Goal: Information Seeking & Learning: Learn about a topic

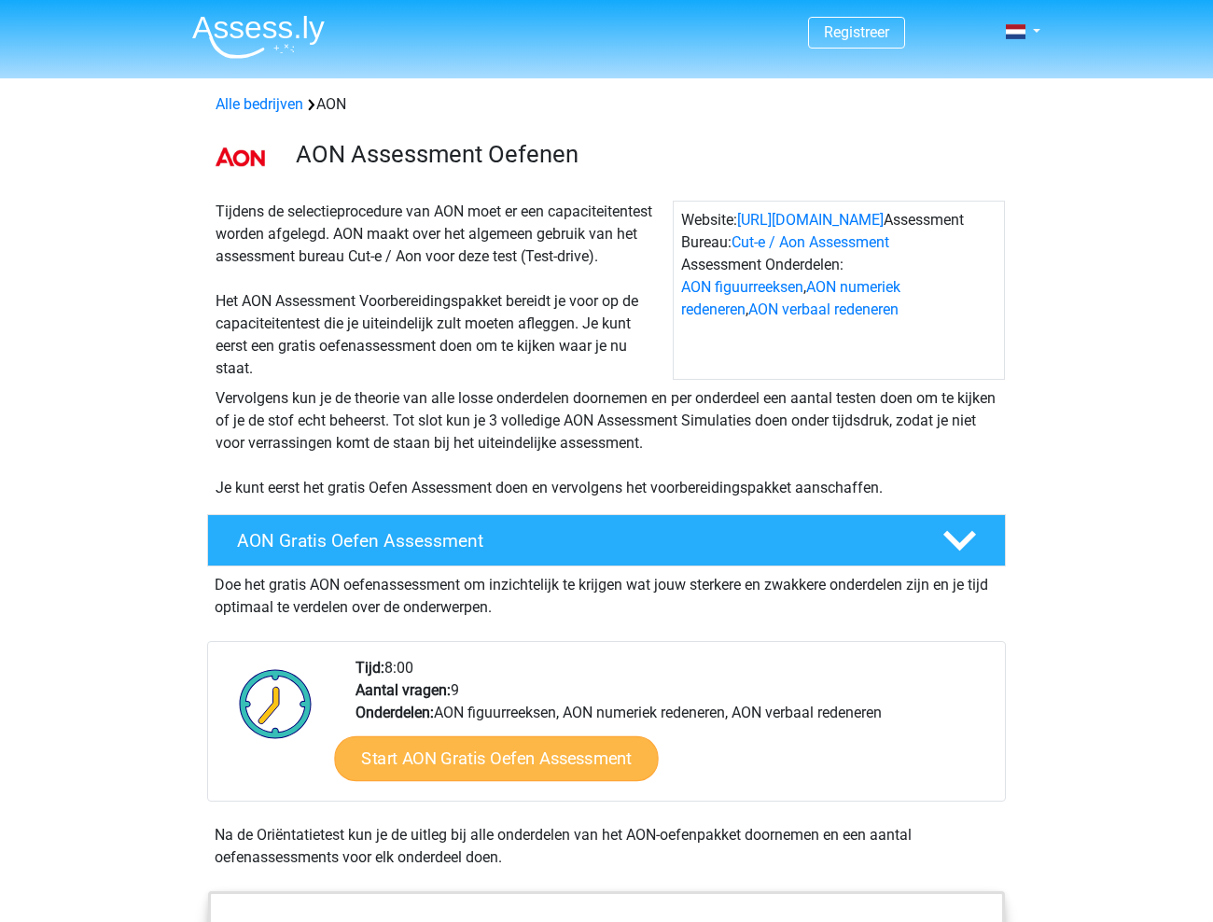
click at [425, 778] on link "Start AON Gratis Oefen Assessment" at bounding box center [496, 758] width 324 height 45
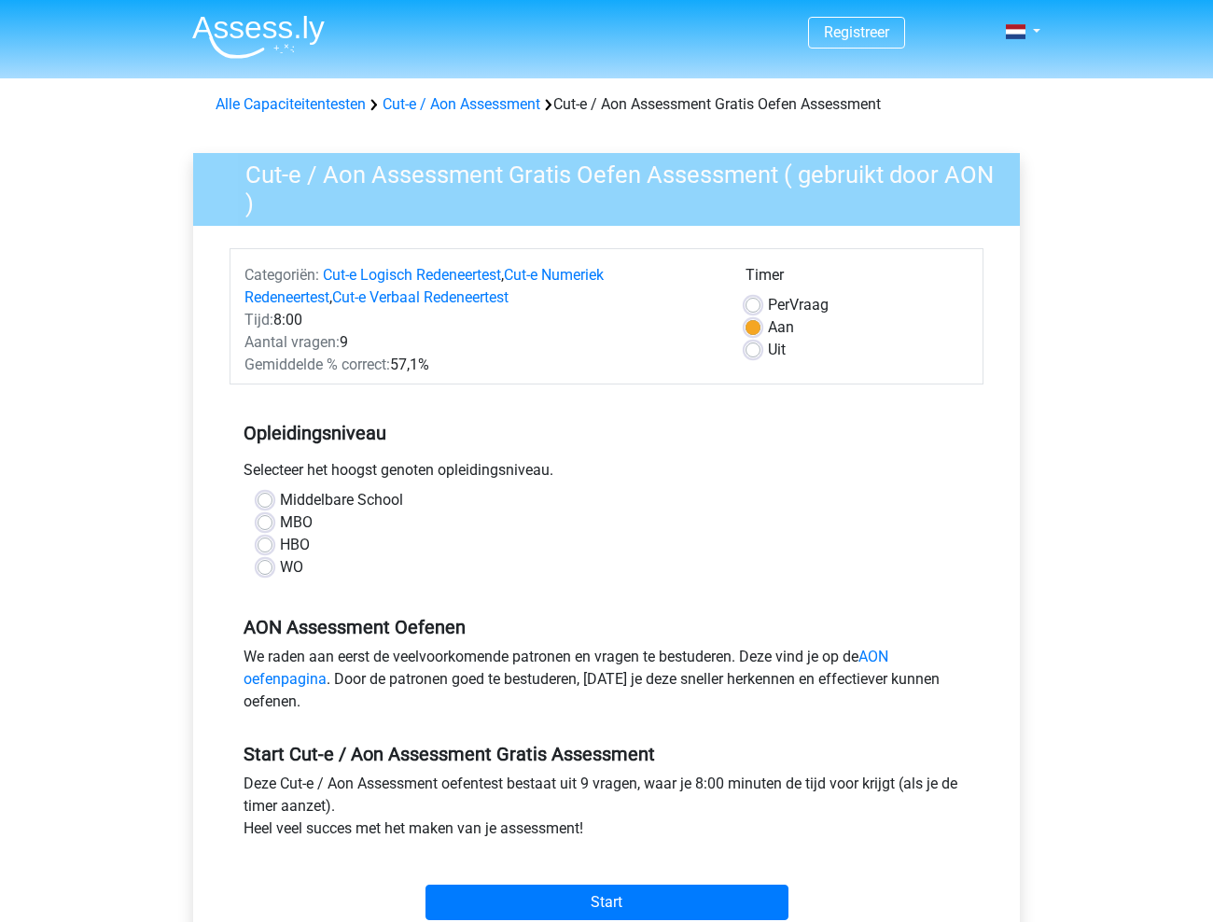
click at [273, 565] on div "WO" at bounding box center [606, 567] width 698 height 22
click at [280, 565] on label "WO" at bounding box center [291, 567] width 23 height 22
click at [271, 565] on input "WO" at bounding box center [264, 565] width 15 height 19
radio input "true"
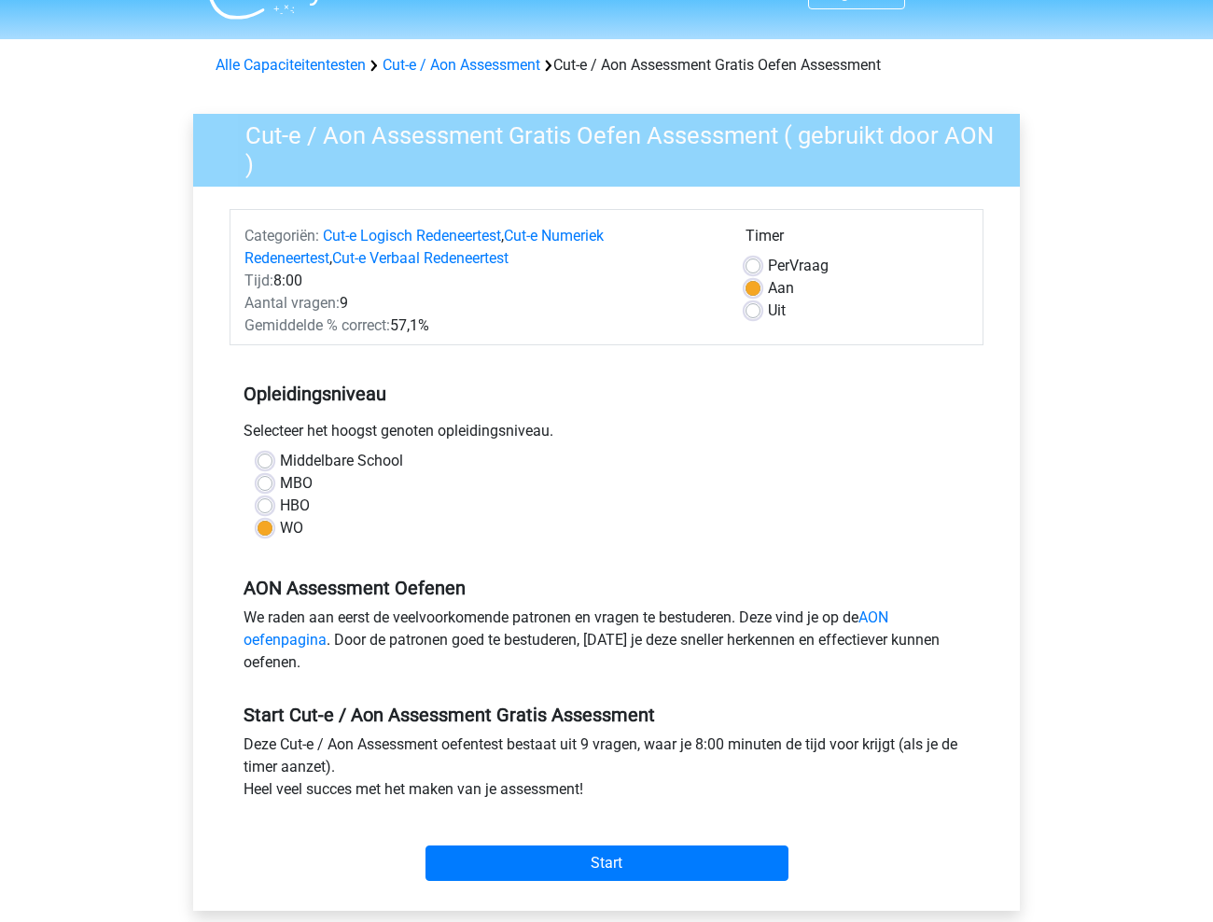
scroll to position [127, 0]
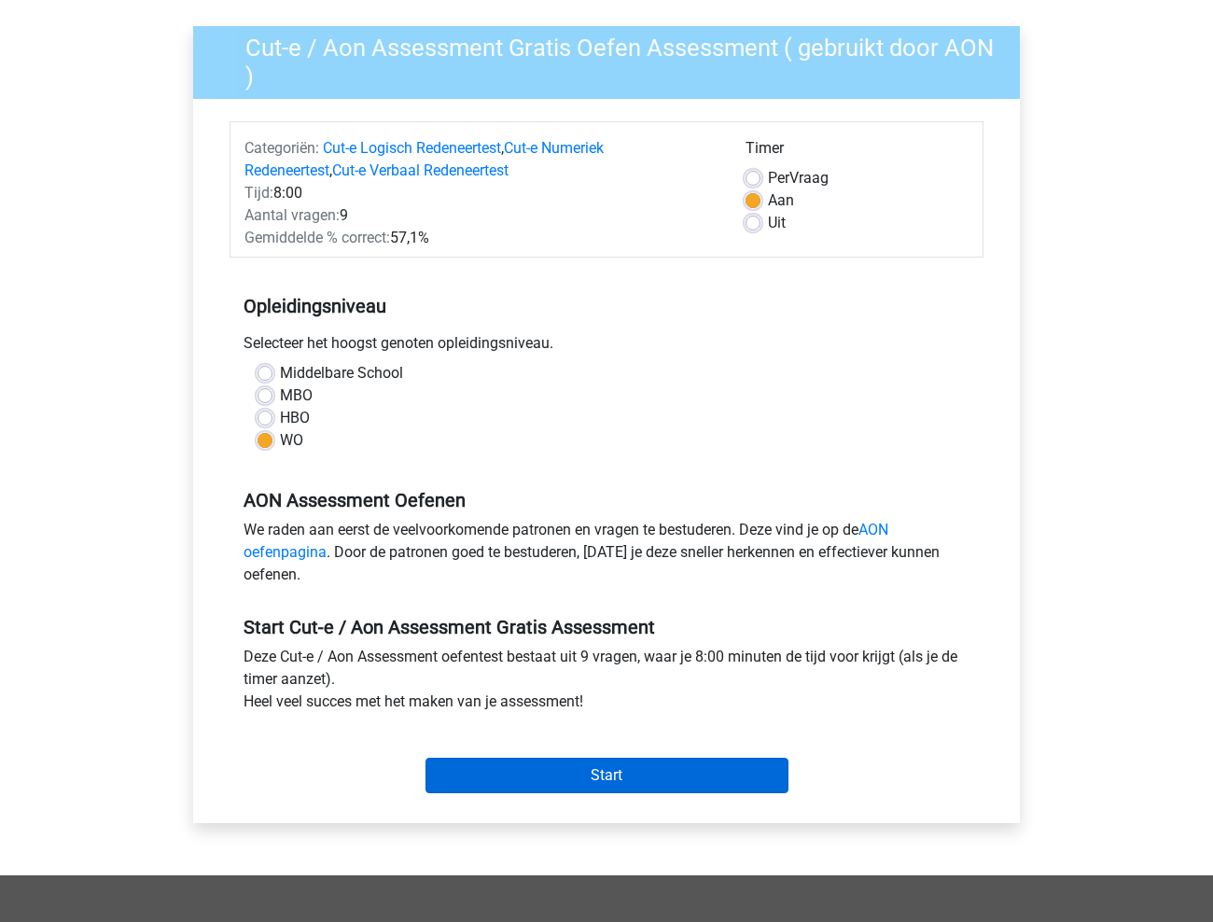
click at [456, 771] on input "Start" at bounding box center [606, 774] width 363 height 35
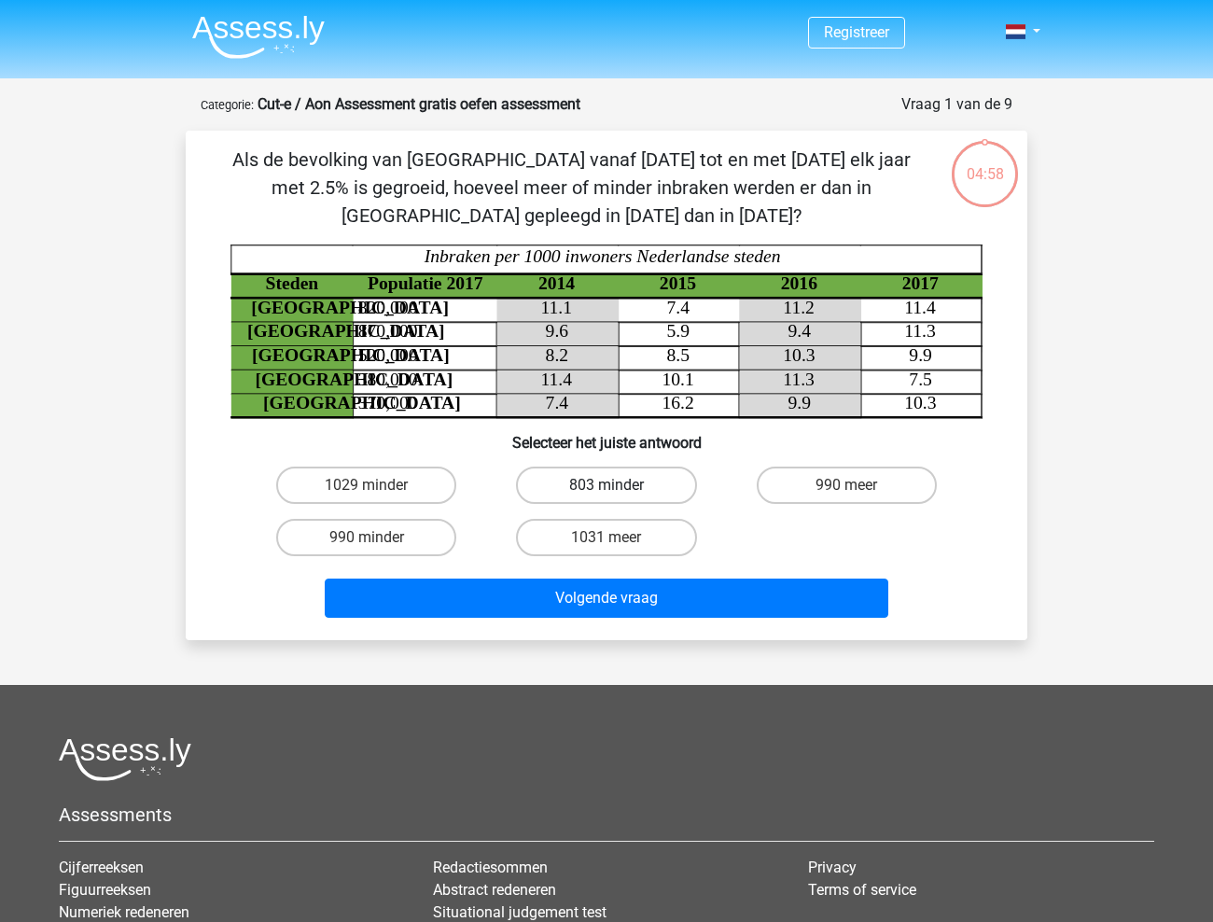
click at [639, 485] on label "803 minder" at bounding box center [606, 484] width 180 height 37
click at [618, 485] on input "803 minder" at bounding box center [612, 491] width 12 height 12
radio input "true"
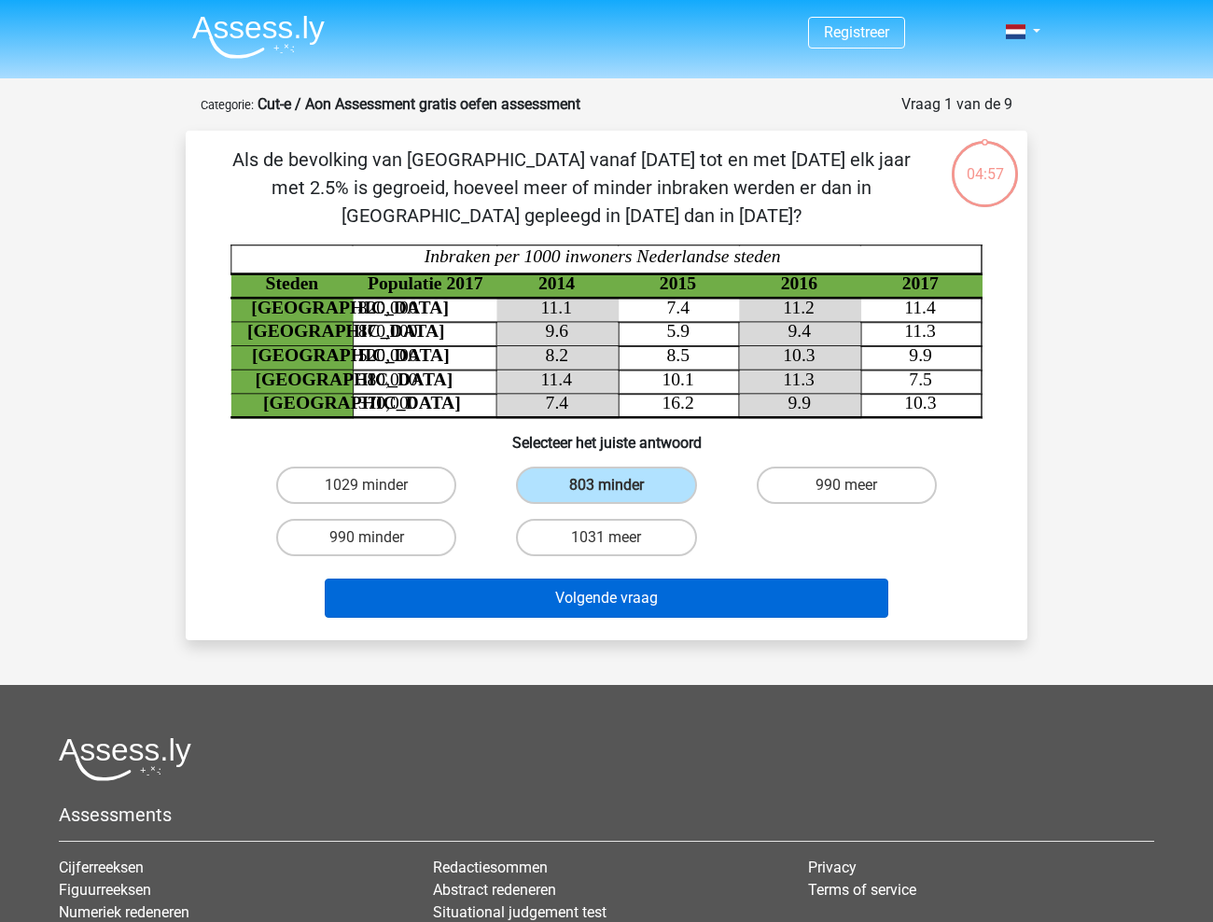
click at [629, 587] on button "Volgende vraag" at bounding box center [607, 597] width 564 height 39
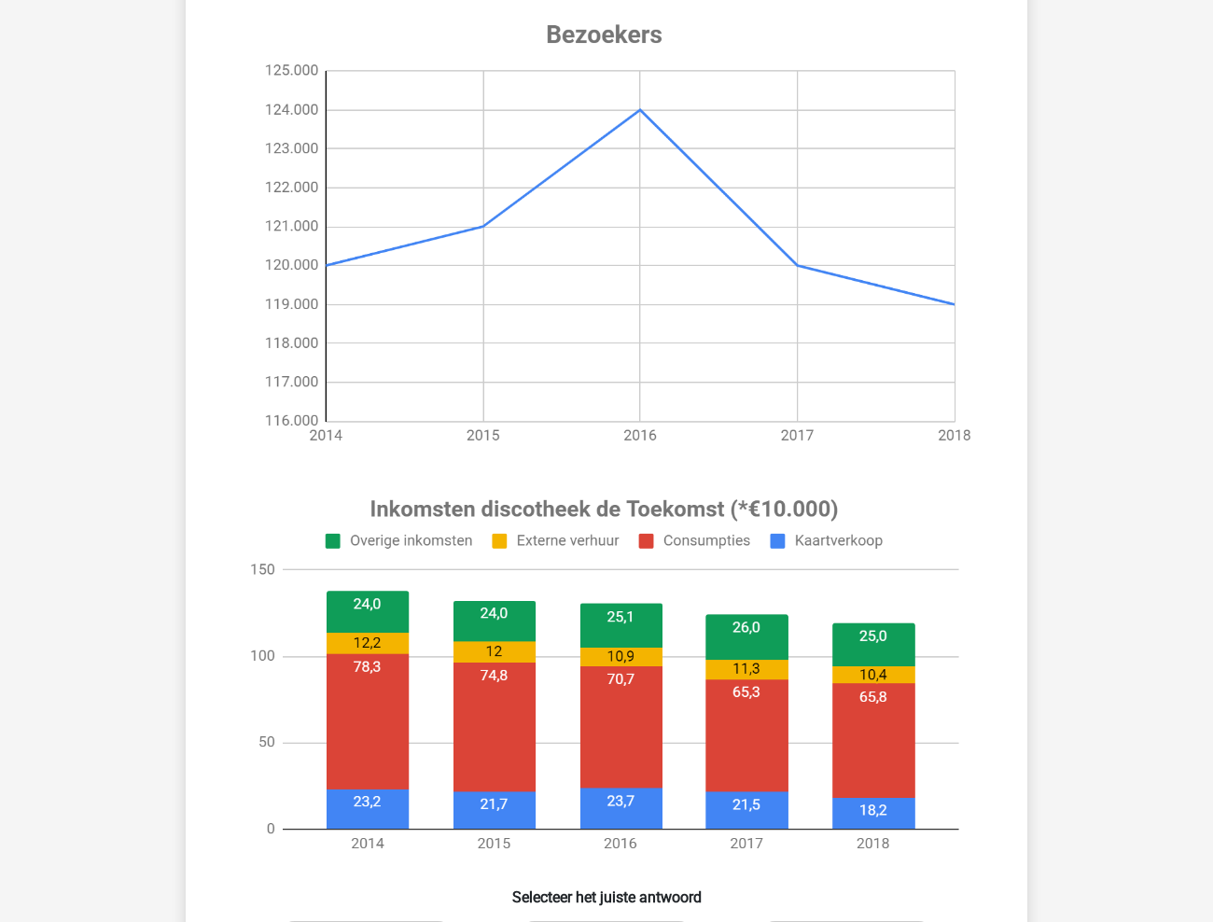
scroll to position [277, 0]
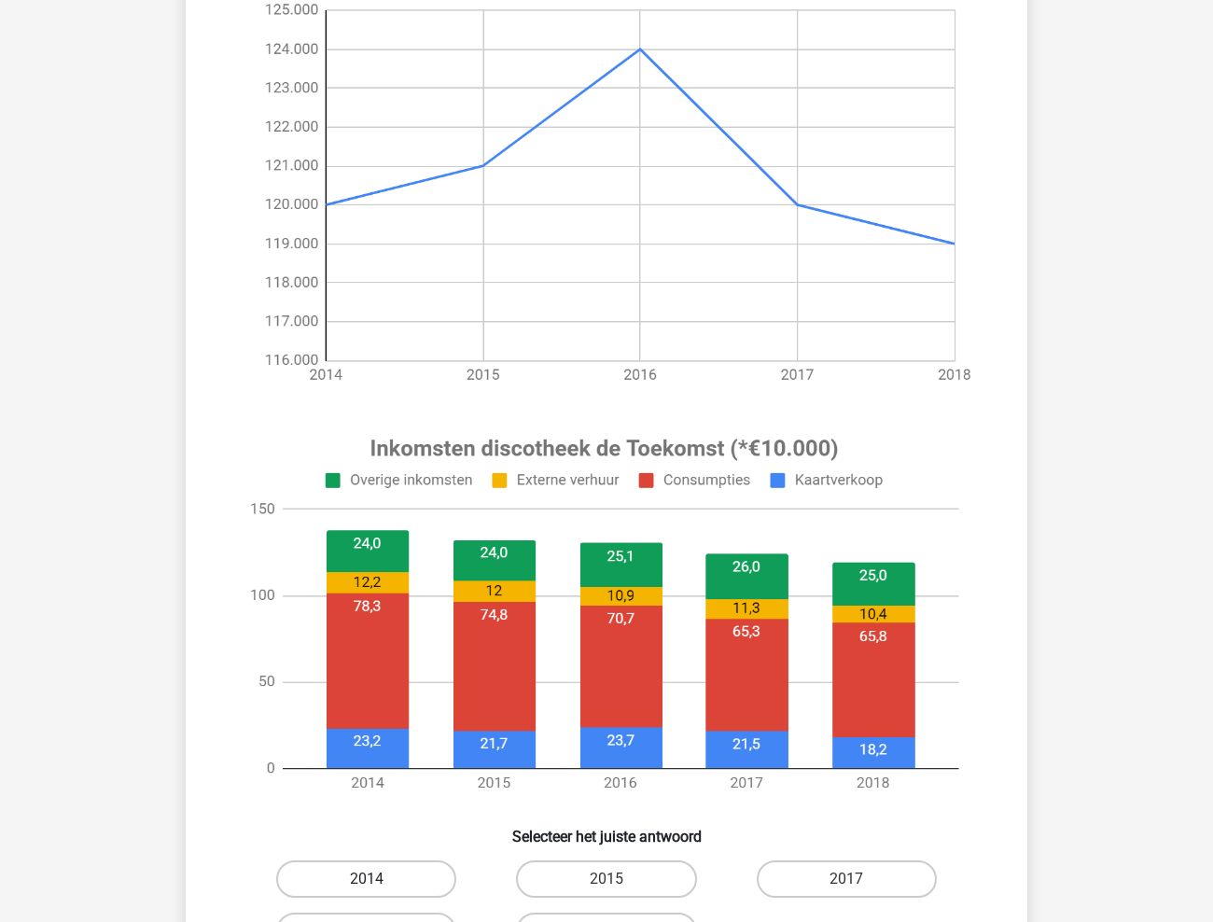
click at [379, 880] on label "2014" at bounding box center [366, 878] width 180 height 37
click at [379, 880] on input "2014" at bounding box center [373, 885] width 12 height 12
radio input "true"
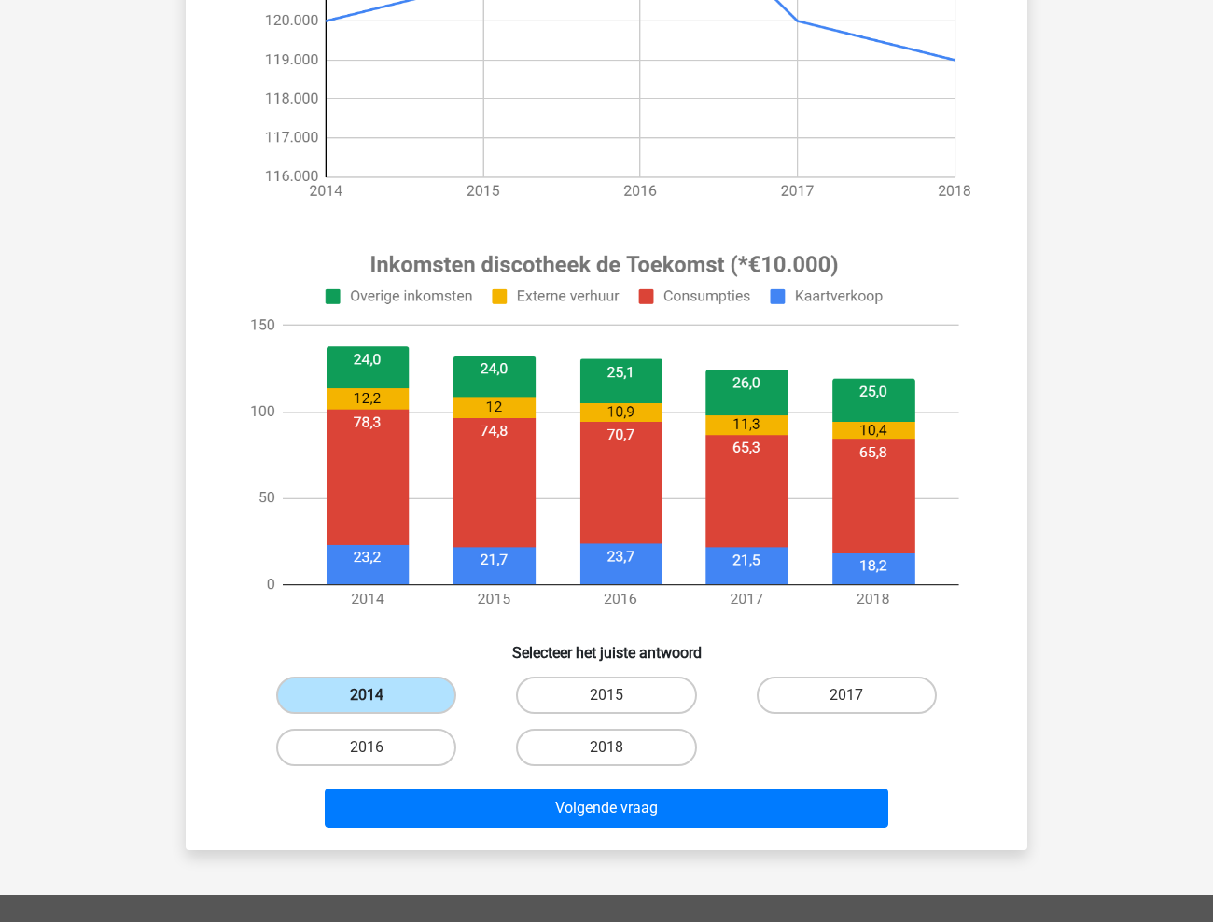
scroll to position [533, 0]
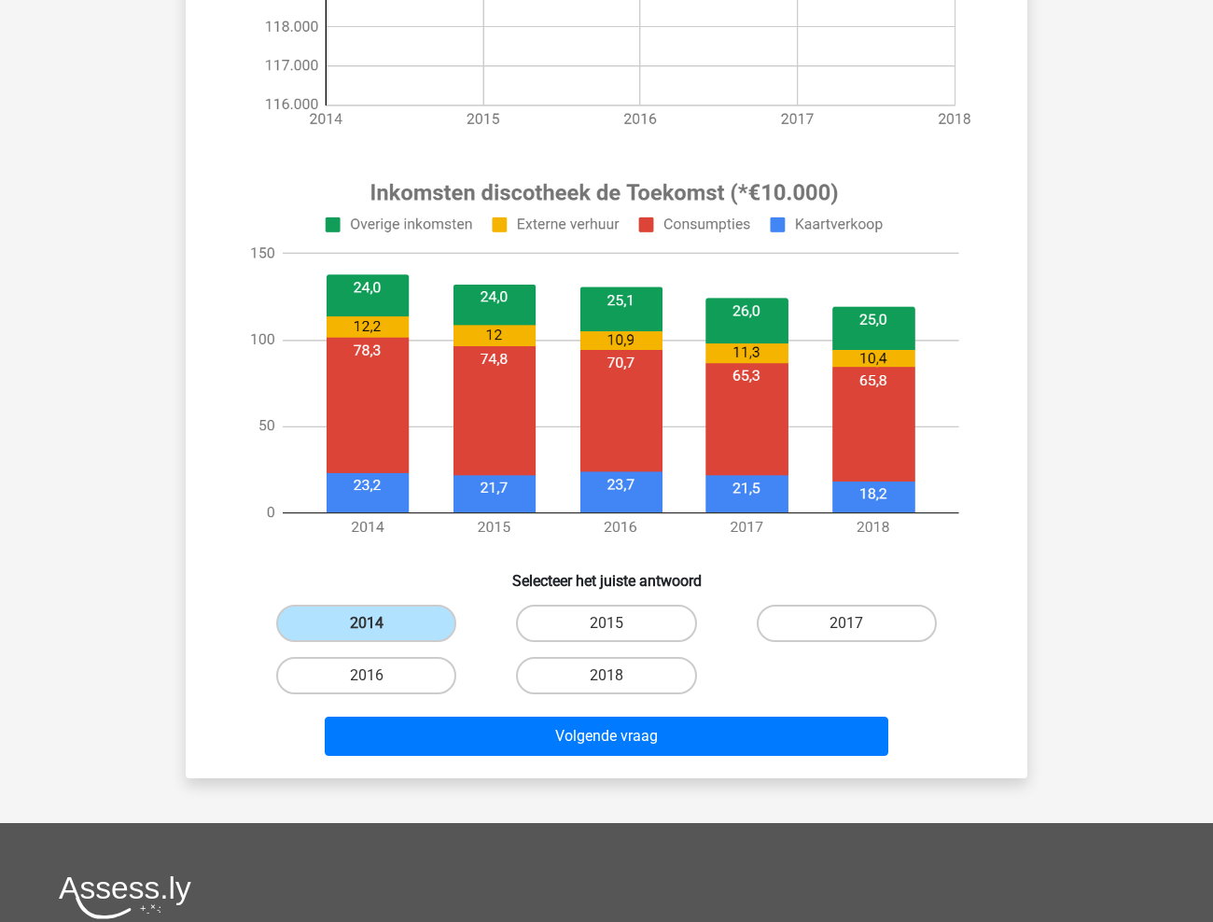
click at [967, 327] on image at bounding box center [603, 359] width 747 height 390
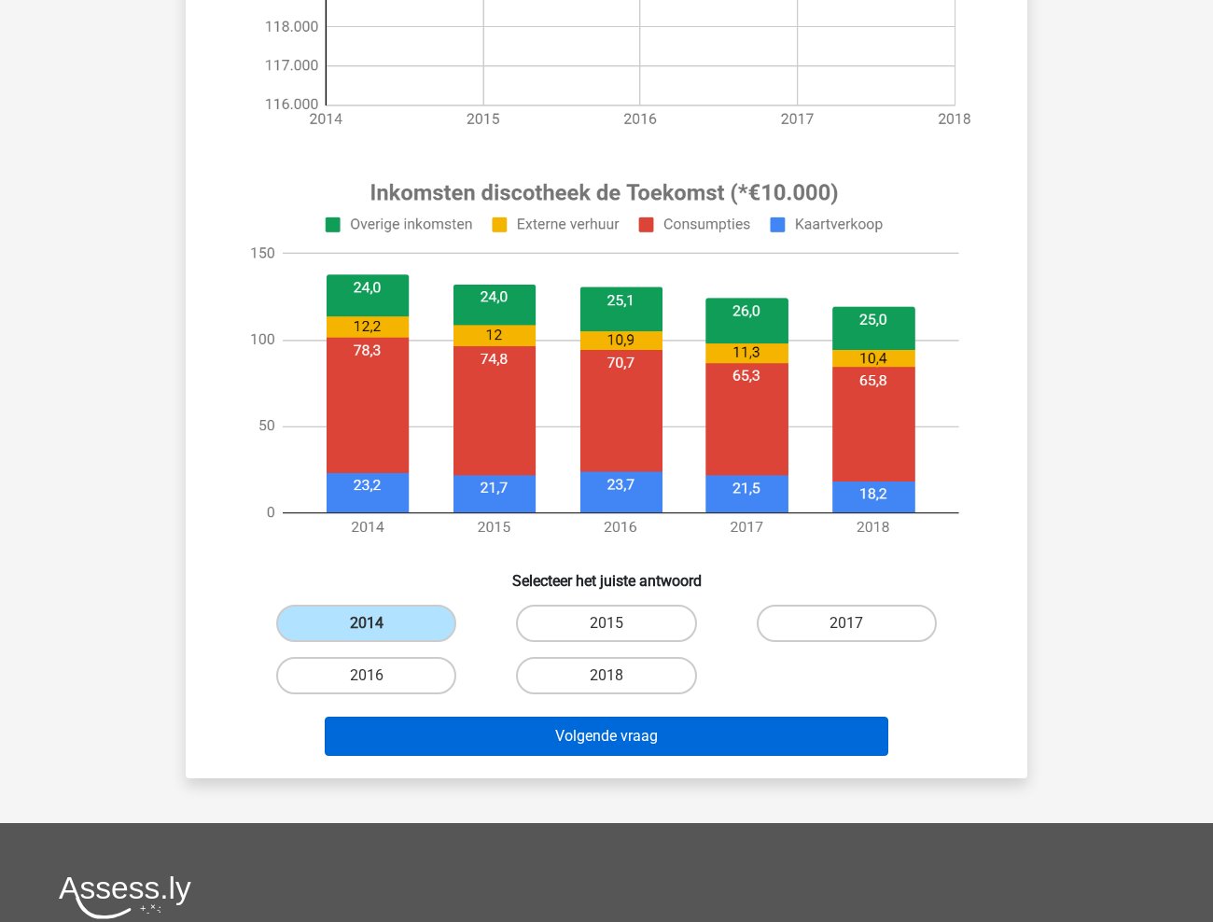
click at [566, 730] on button "Volgende vraag" at bounding box center [607, 735] width 564 height 39
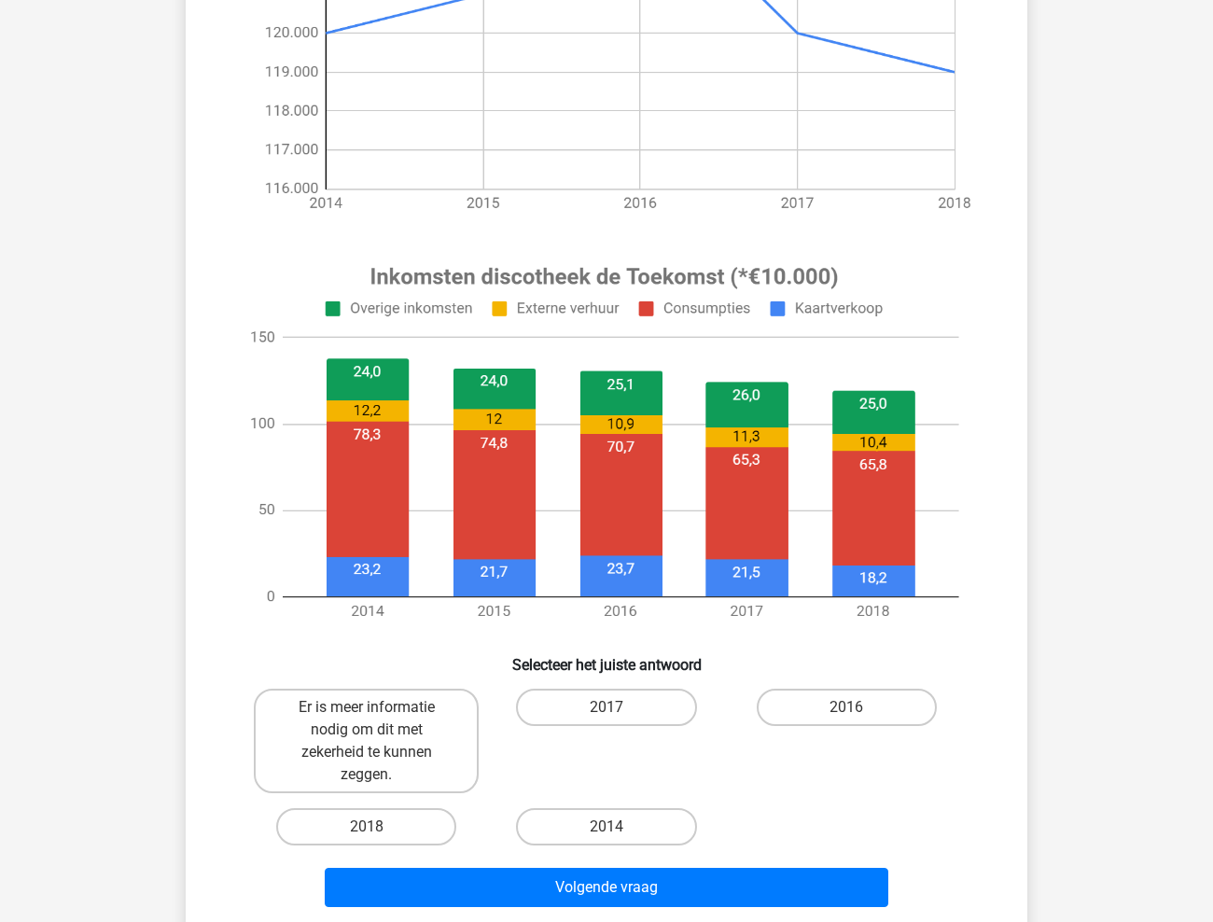
scroll to position [465, 0]
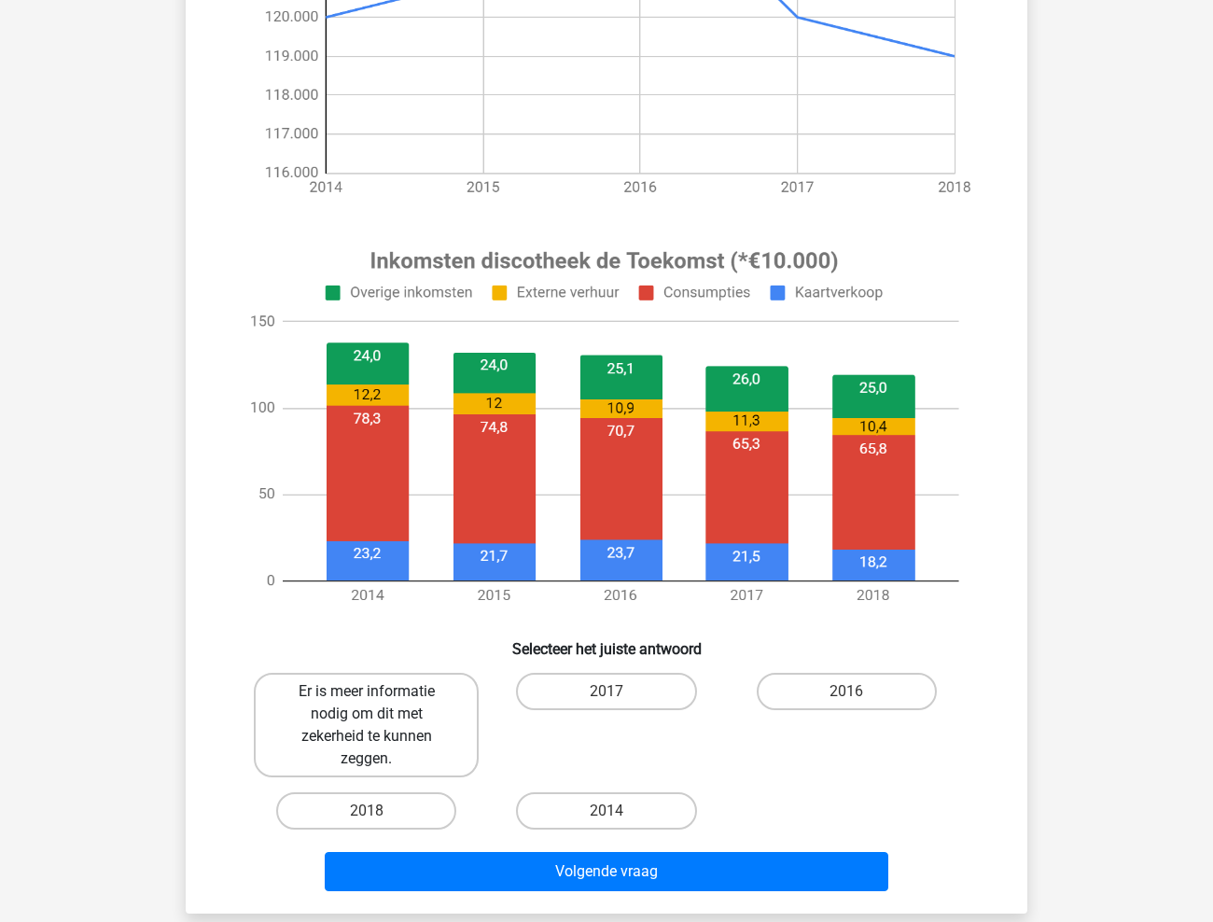
click at [334, 716] on label "Er is meer informatie nodig om dit met zekerheid te kunnen zeggen." at bounding box center [366, 725] width 225 height 104
click at [367, 703] on input "Er is meer informatie nodig om dit met zekerheid te kunnen zeggen." at bounding box center [373, 697] width 12 height 12
radio input "true"
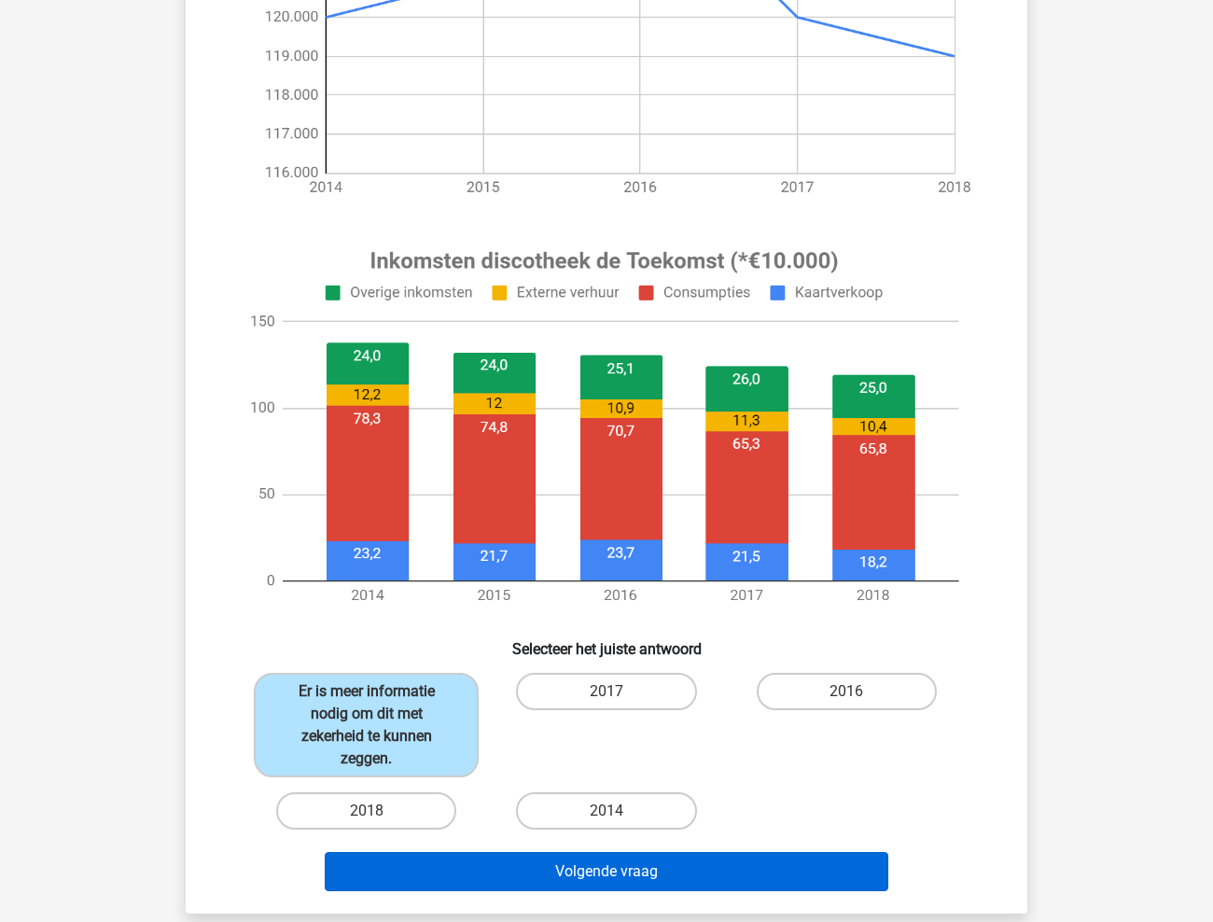
click at [617, 874] on button "Volgende vraag" at bounding box center [607, 871] width 564 height 39
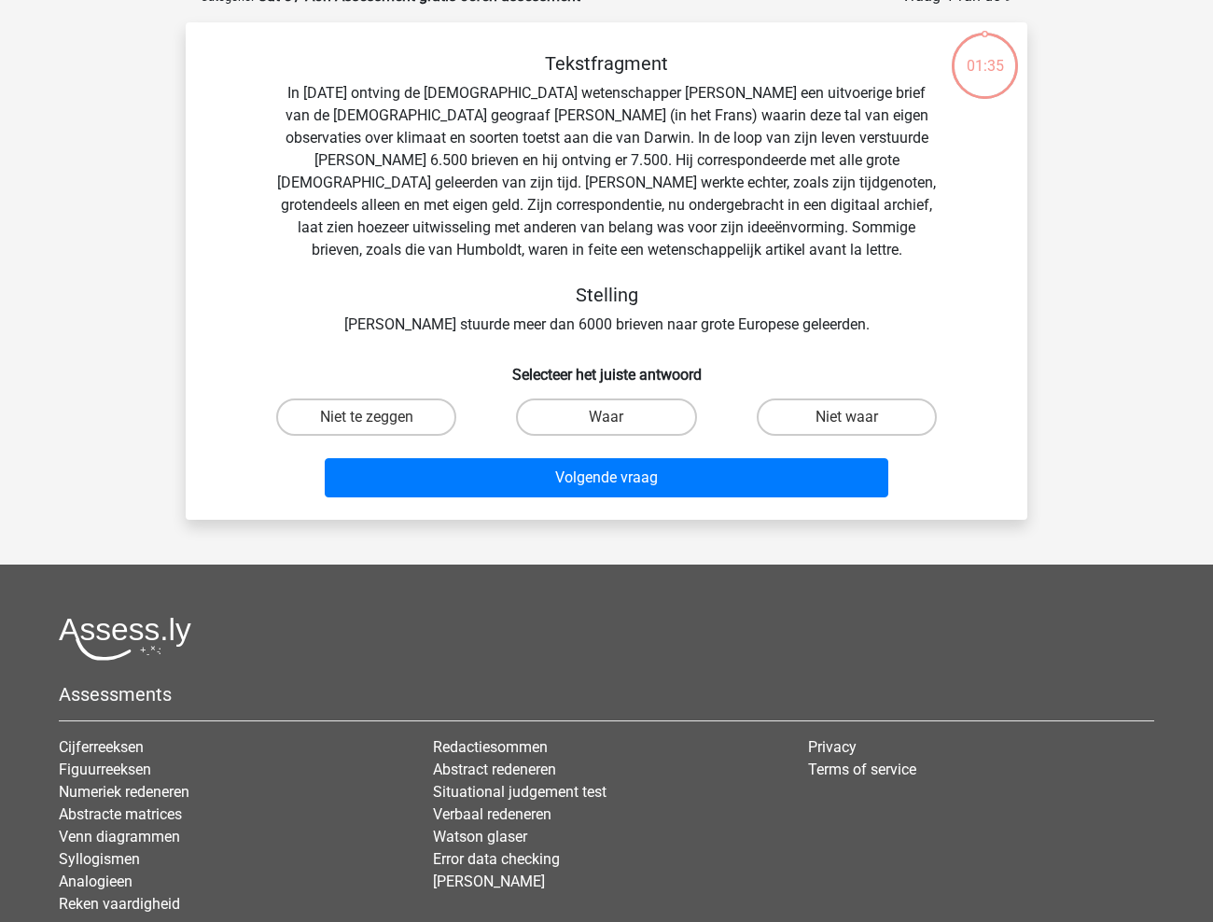
scroll to position [93, 0]
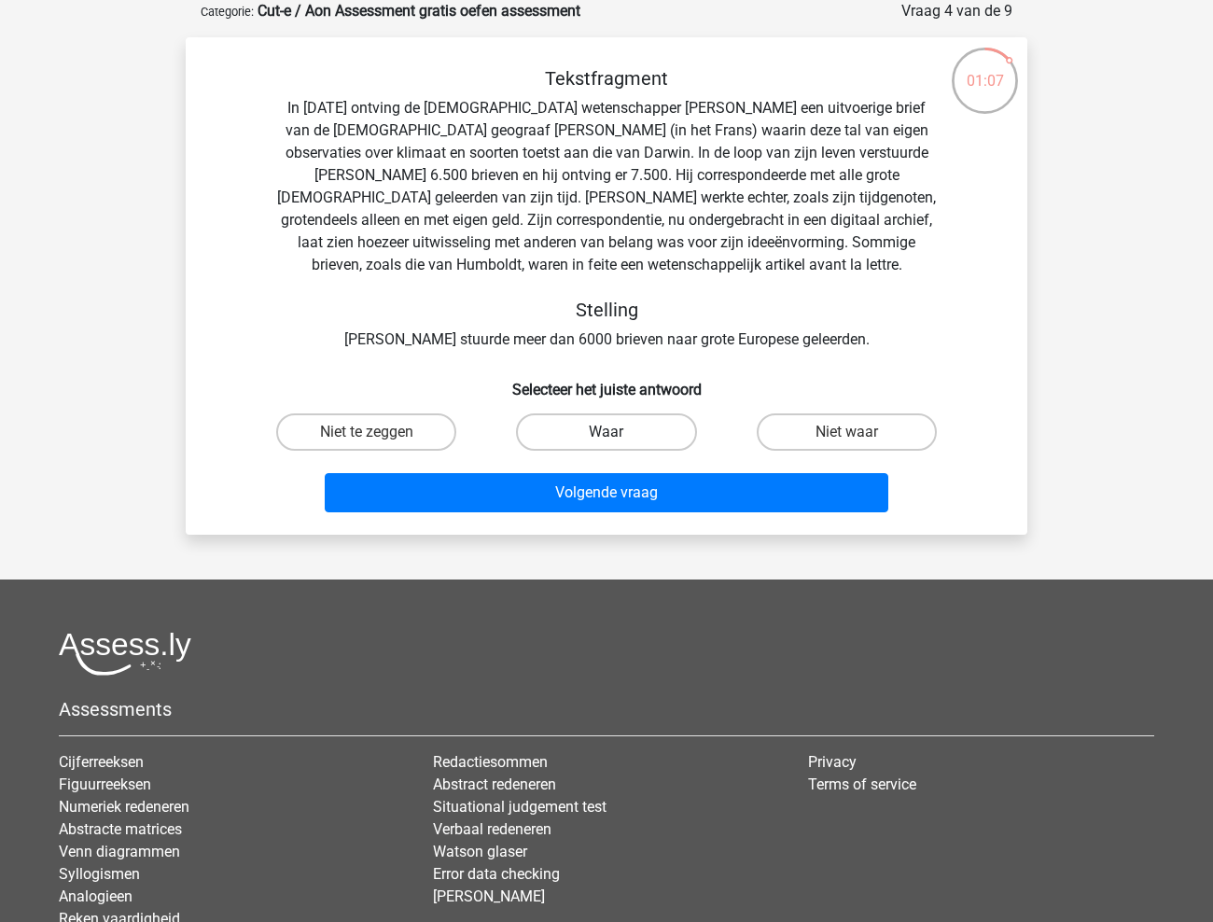
click at [625, 423] on label "Waar" at bounding box center [606, 431] width 180 height 37
click at [618, 432] on input "Waar" at bounding box center [612, 438] width 12 height 12
radio input "true"
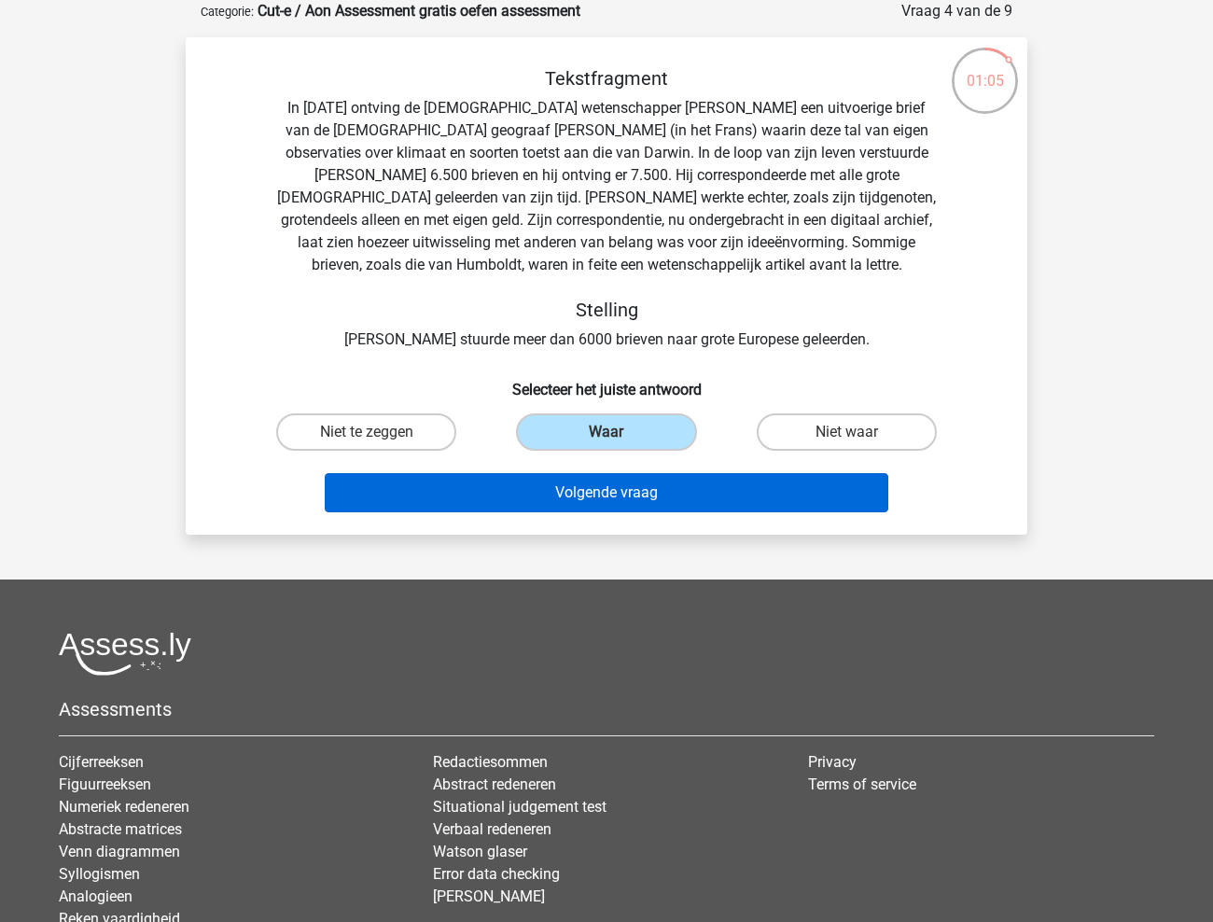
click at [594, 500] on button "Volgende vraag" at bounding box center [607, 492] width 564 height 39
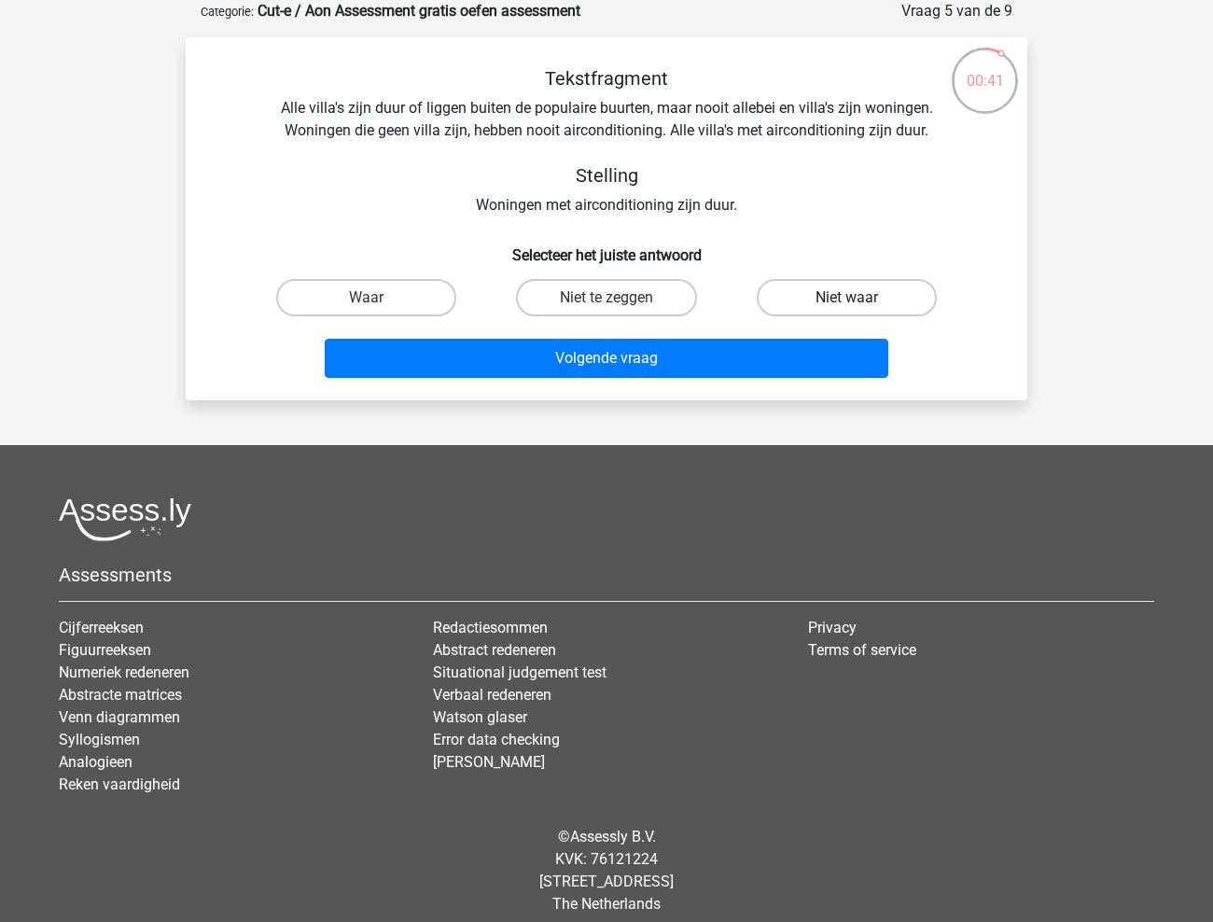
click at [801, 285] on label "Niet waar" at bounding box center [847, 297] width 180 height 37
click at [846, 298] on input "Niet waar" at bounding box center [852, 304] width 12 height 12
radio input "true"
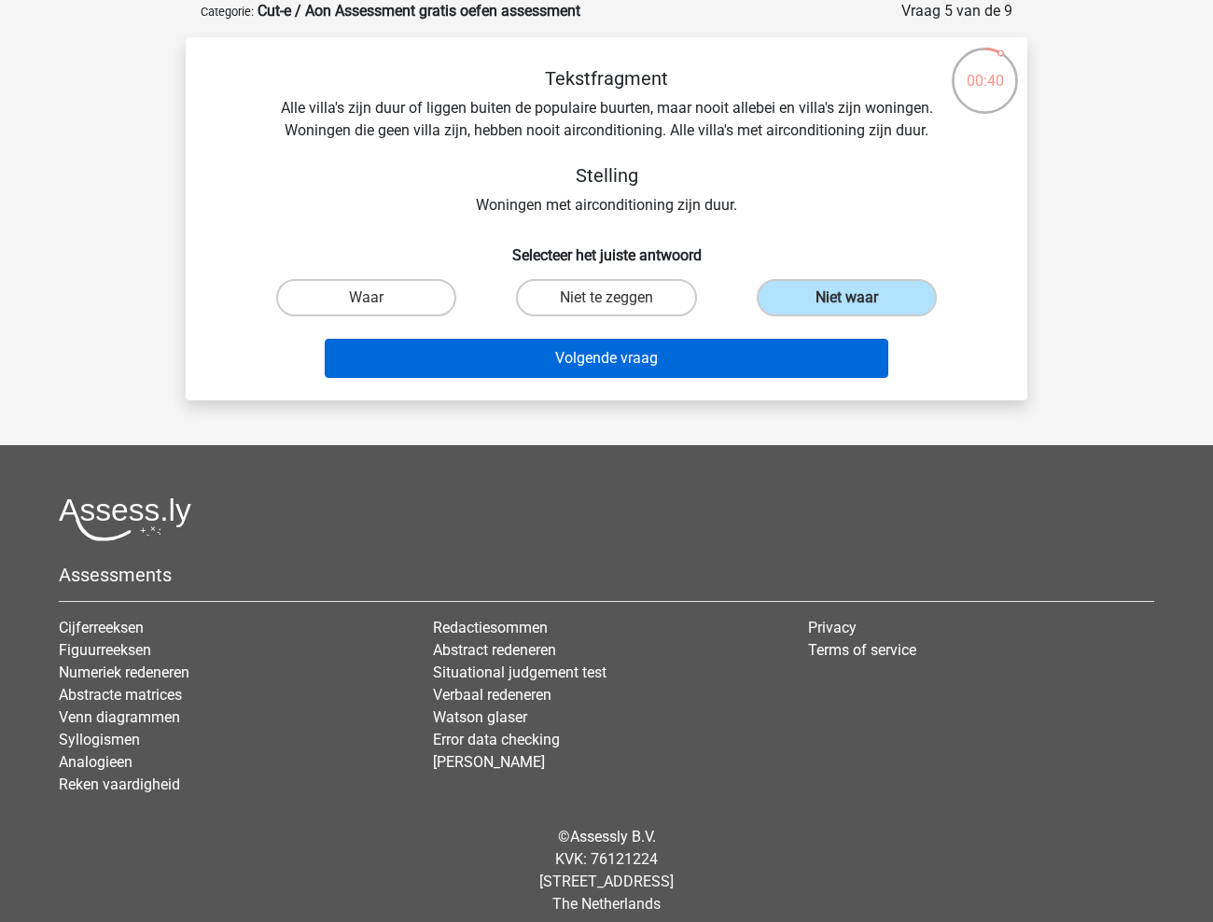
click at [698, 364] on button "Volgende vraag" at bounding box center [607, 358] width 564 height 39
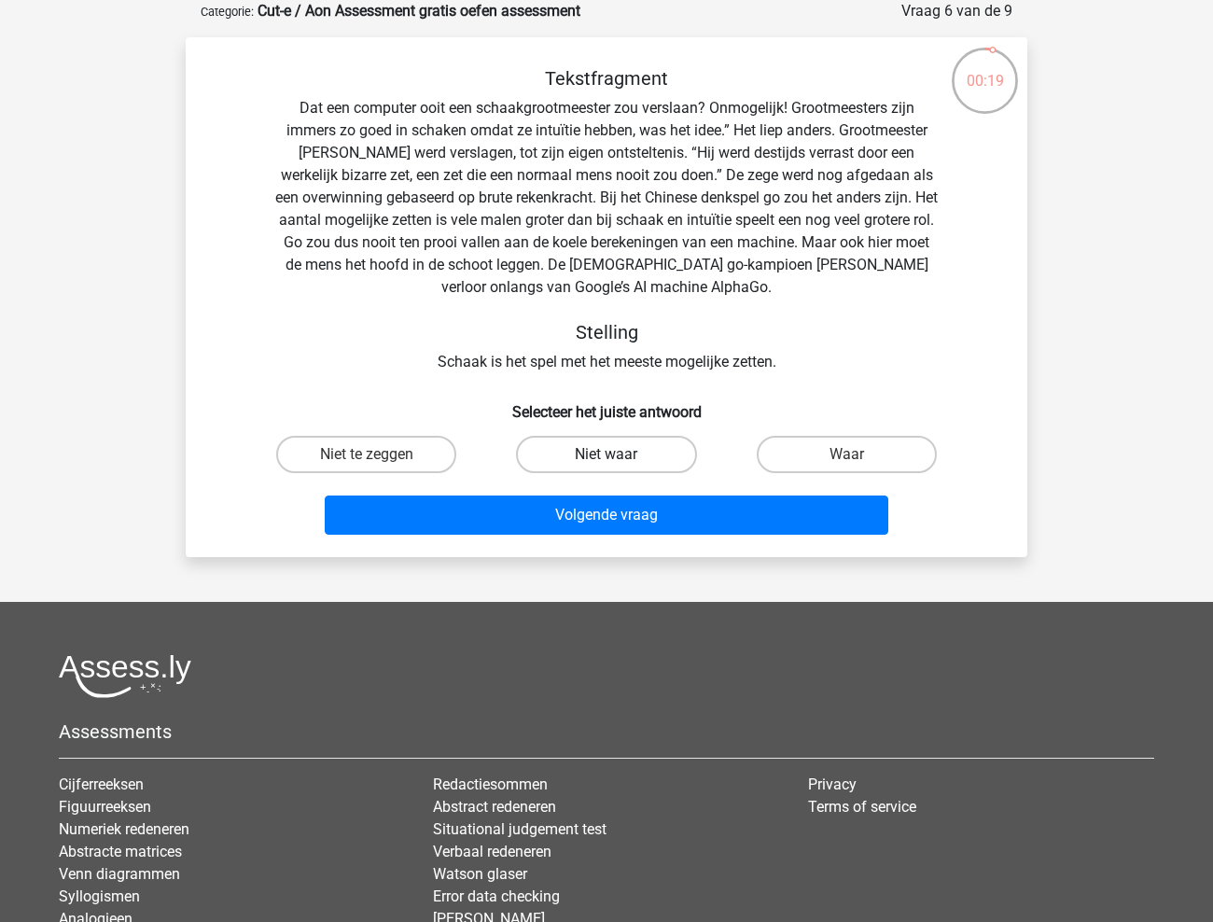
click at [637, 457] on label "Niet waar" at bounding box center [606, 454] width 180 height 37
click at [618, 457] on input "Niet waar" at bounding box center [612, 460] width 12 height 12
radio input "true"
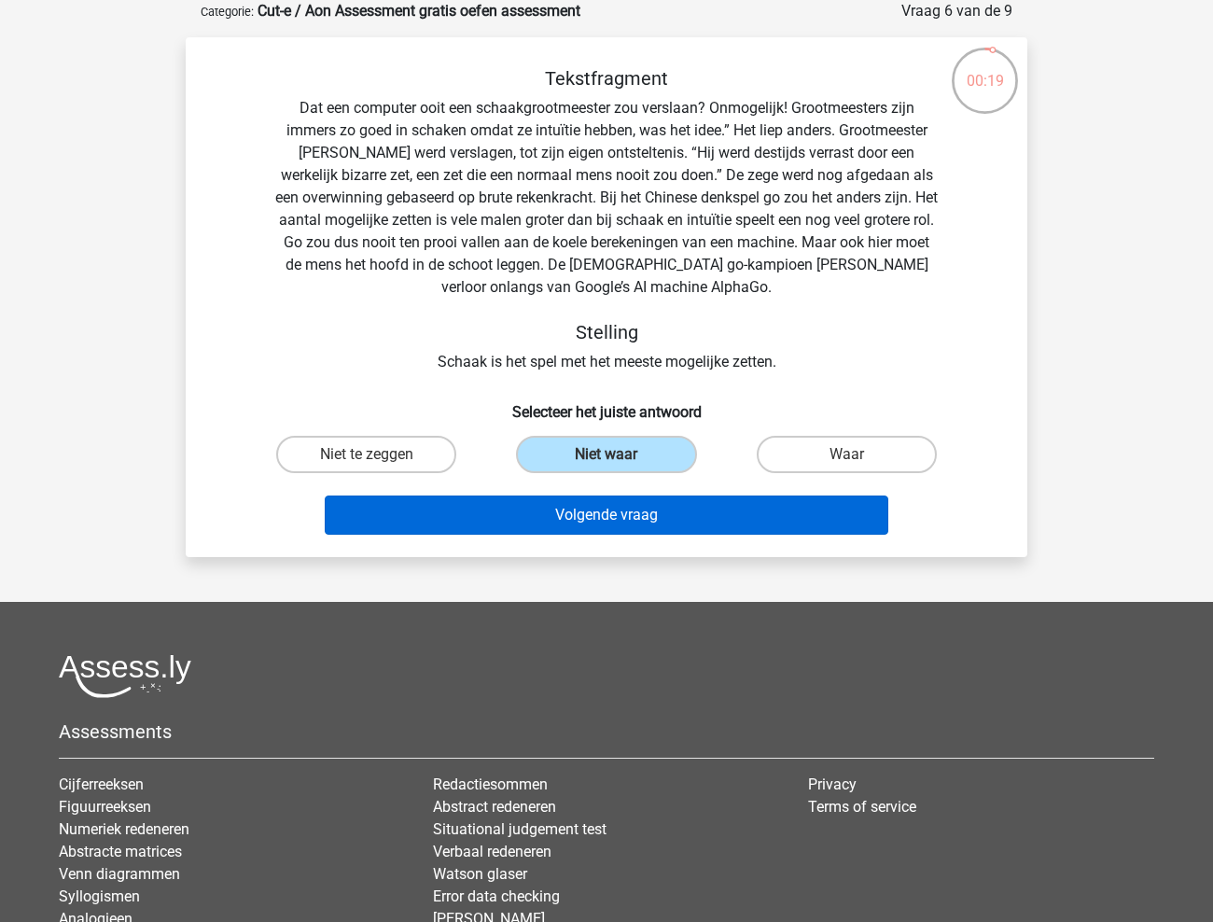
click at [636, 524] on button "Volgende vraag" at bounding box center [607, 514] width 564 height 39
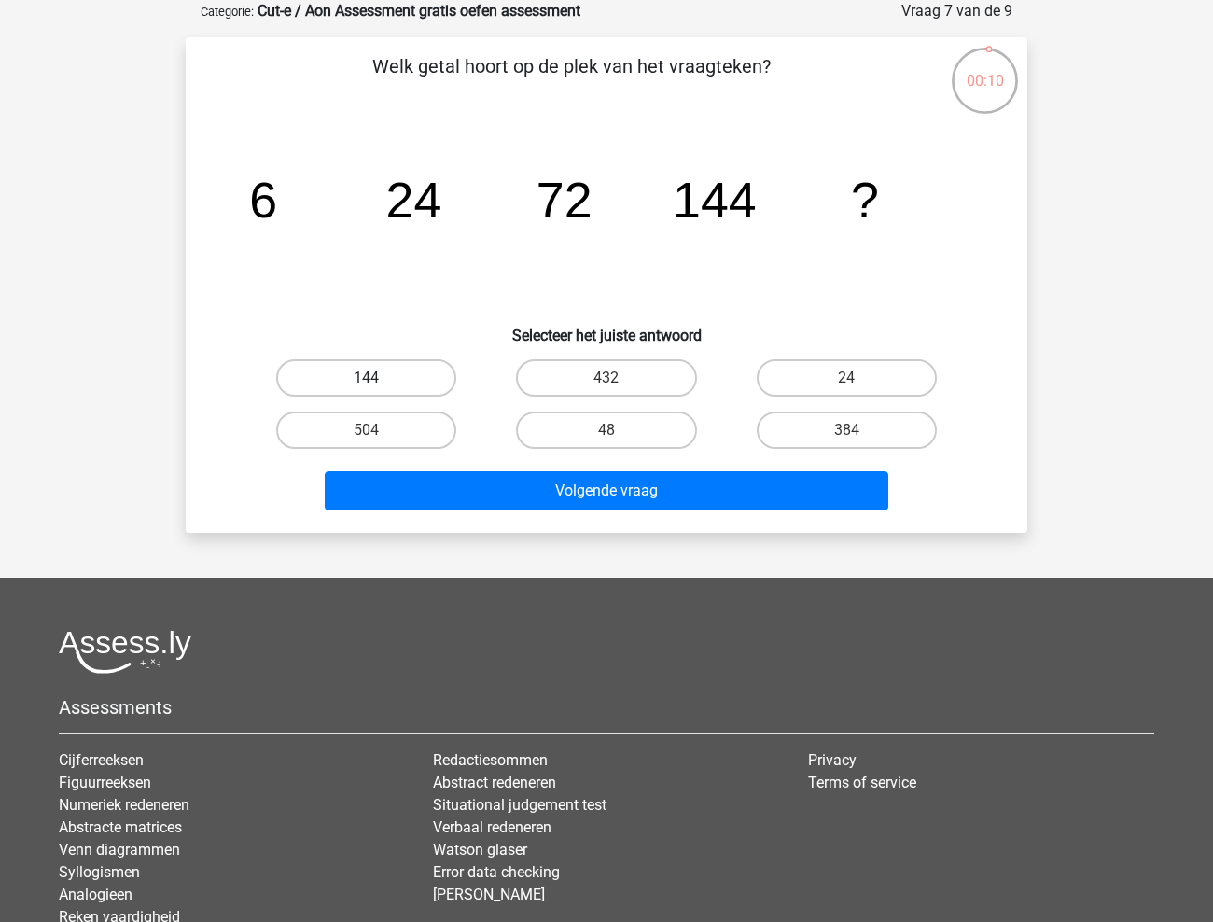
click at [399, 374] on label "144" at bounding box center [366, 377] width 180 height 37
click at [379, 378] on input "144" at bounding box center [373, 384] width 12 height 12
radio input "true"
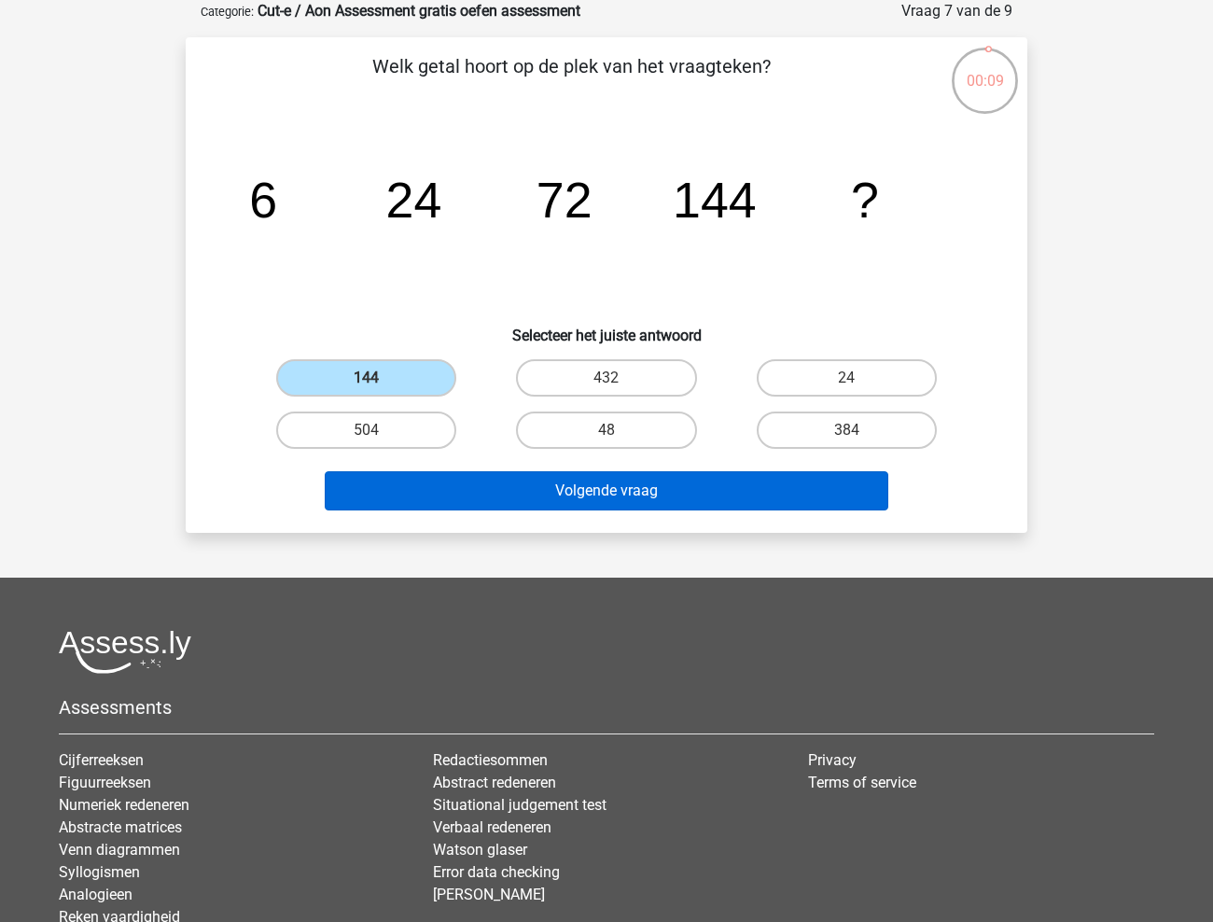
click at [527, 488] on button "Volgende vraag" at bounding box center [607, 490] width 564 height 39
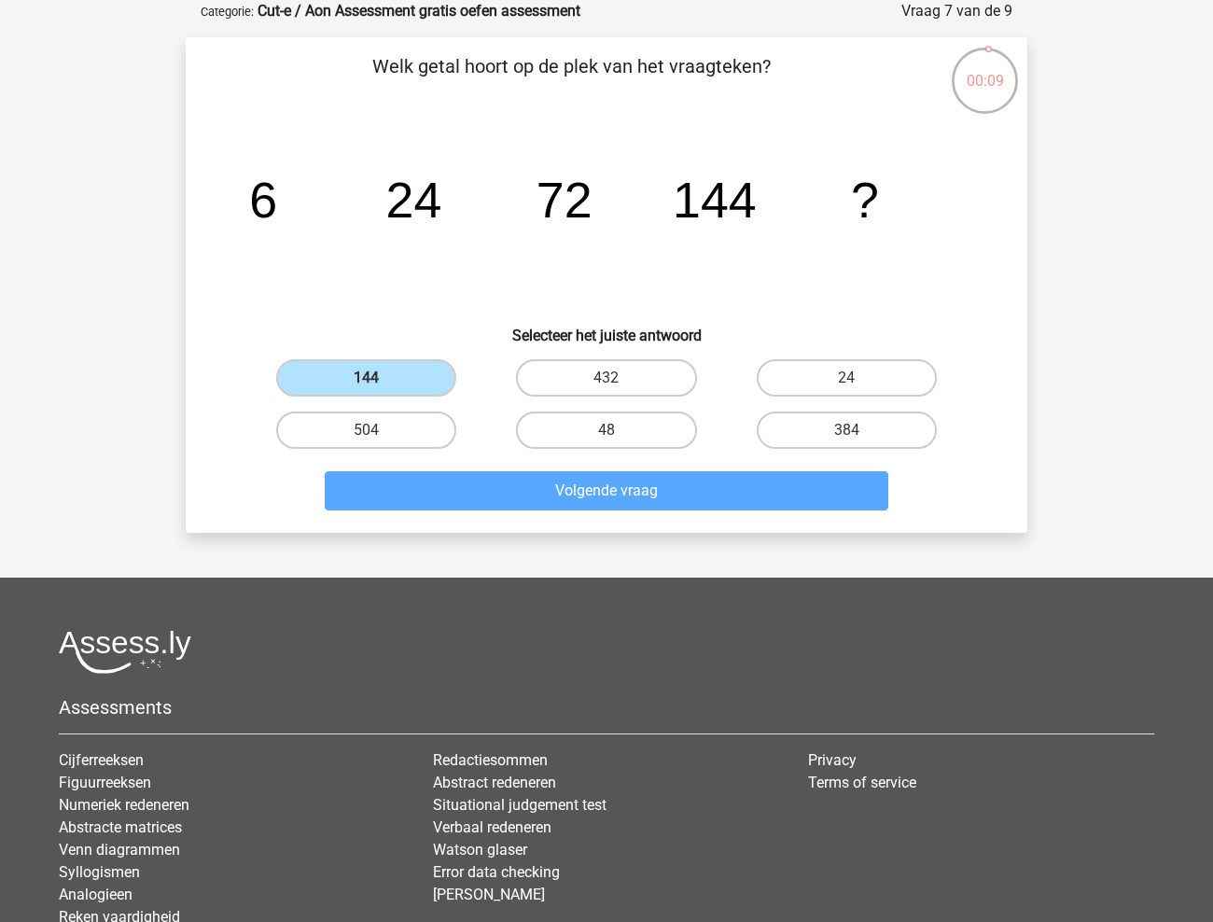
scroll to position [53, 0]
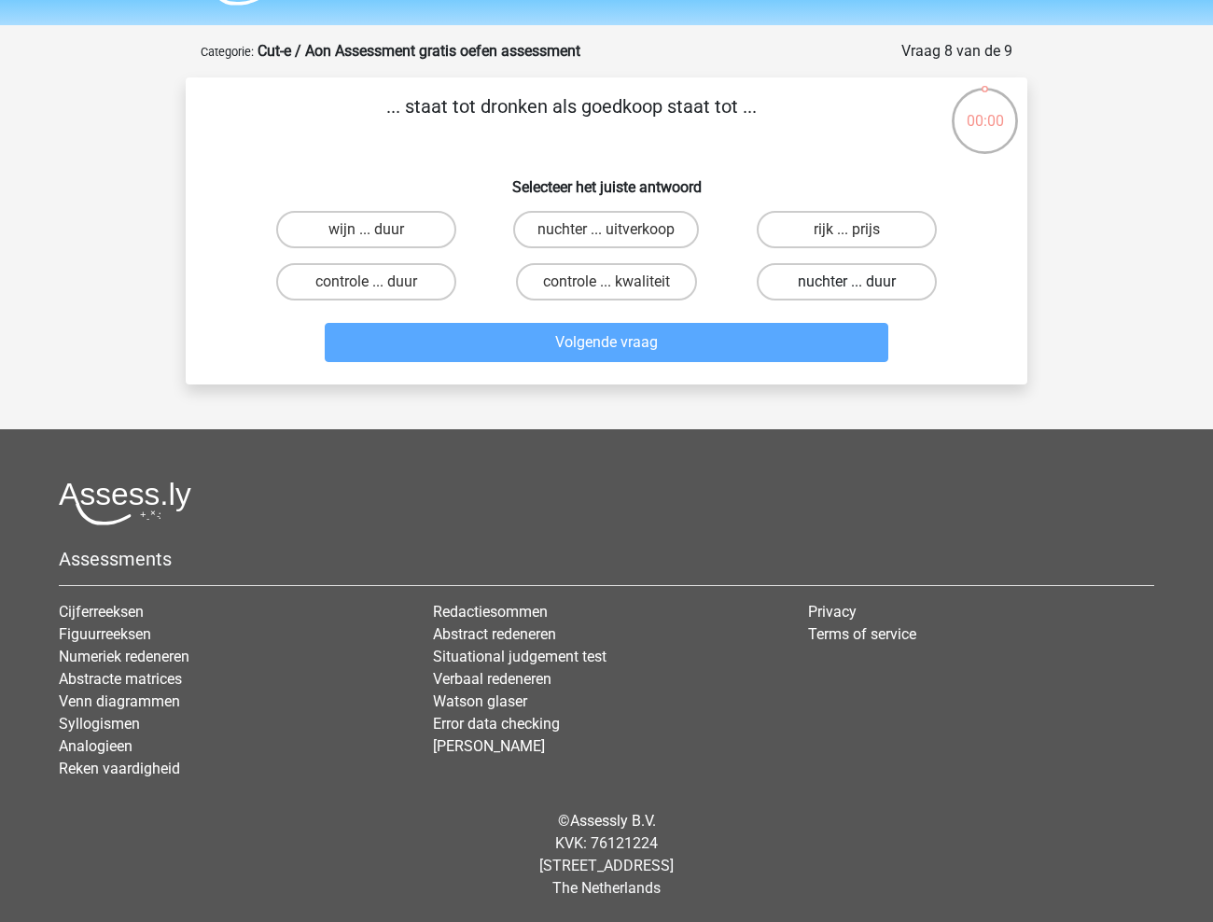
click at [804, 275] on label "nuchter ... duur" at bounding box center [847, 281] width 180 height 37
click at [846, 282] on input "nuchter ... duur" at bounding box center [852, 288] width 12 height 12
radio input "true"
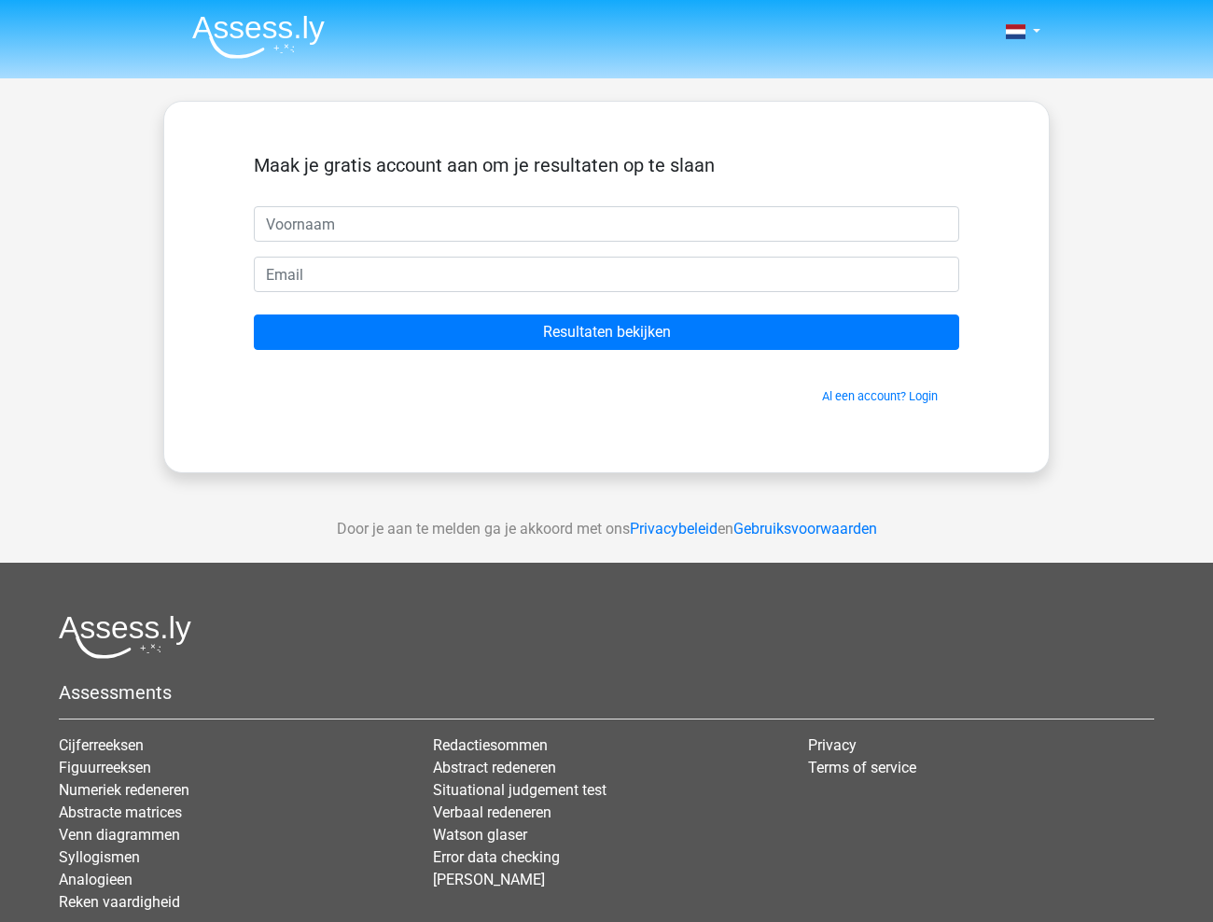
scroll to position [53, 0]
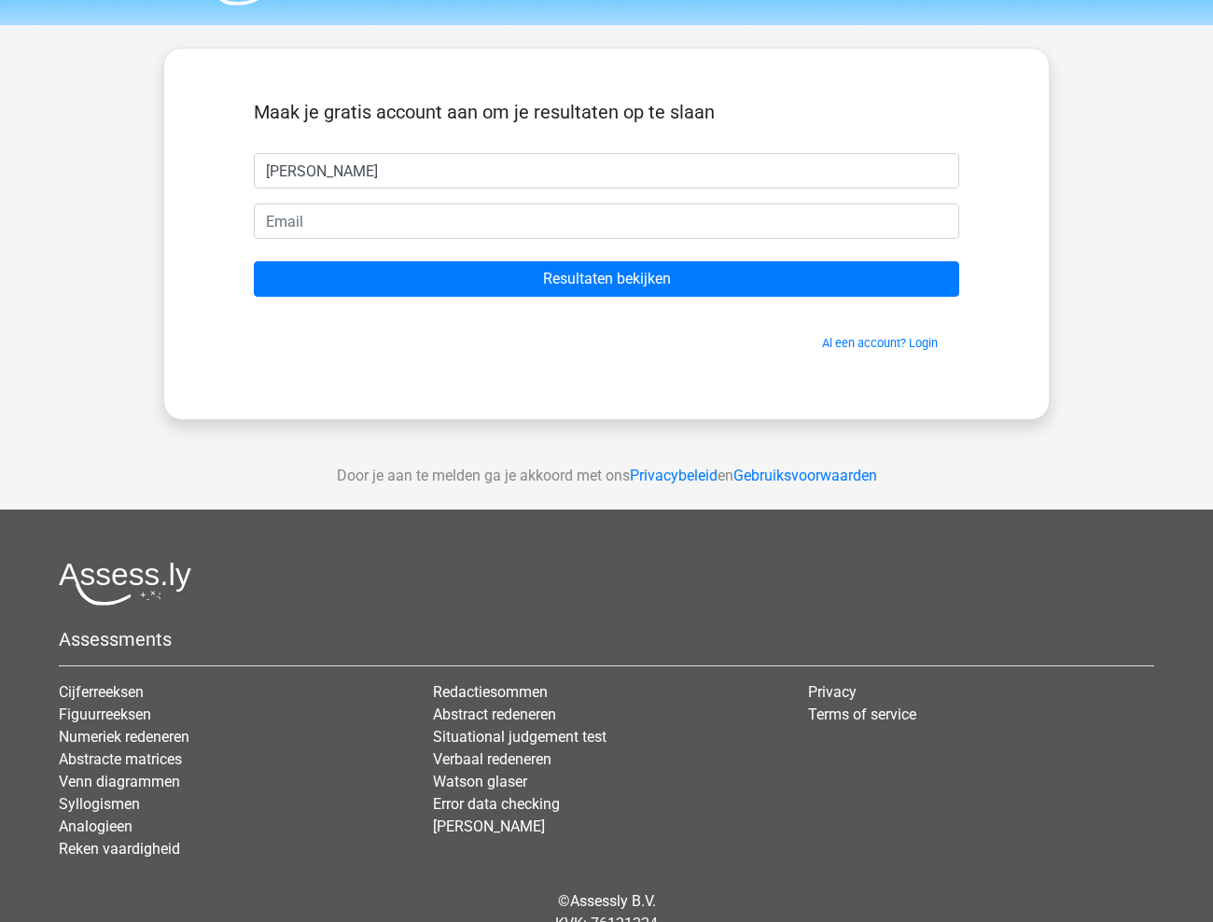
type input "maud hunnego"
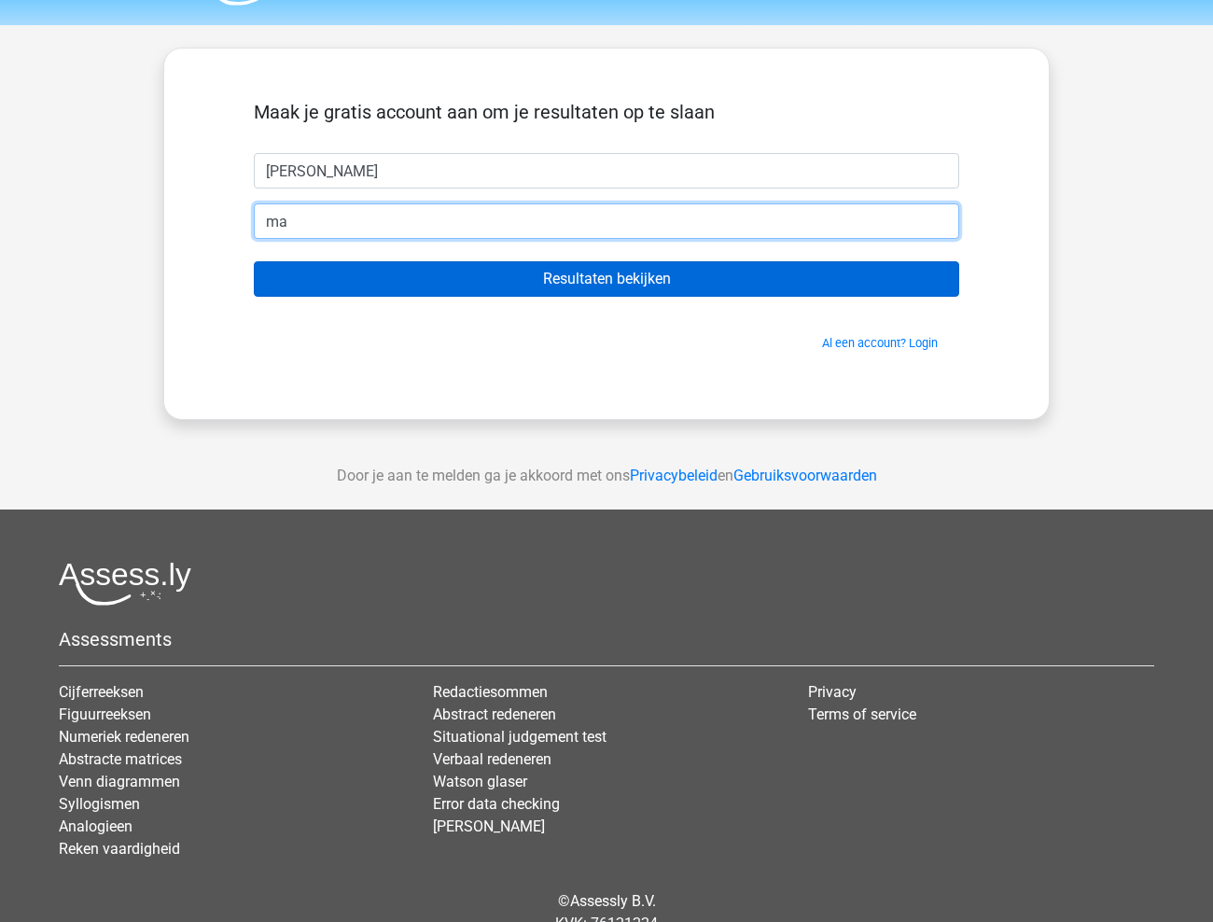
type input "maudhunnego2000@gmail.com"
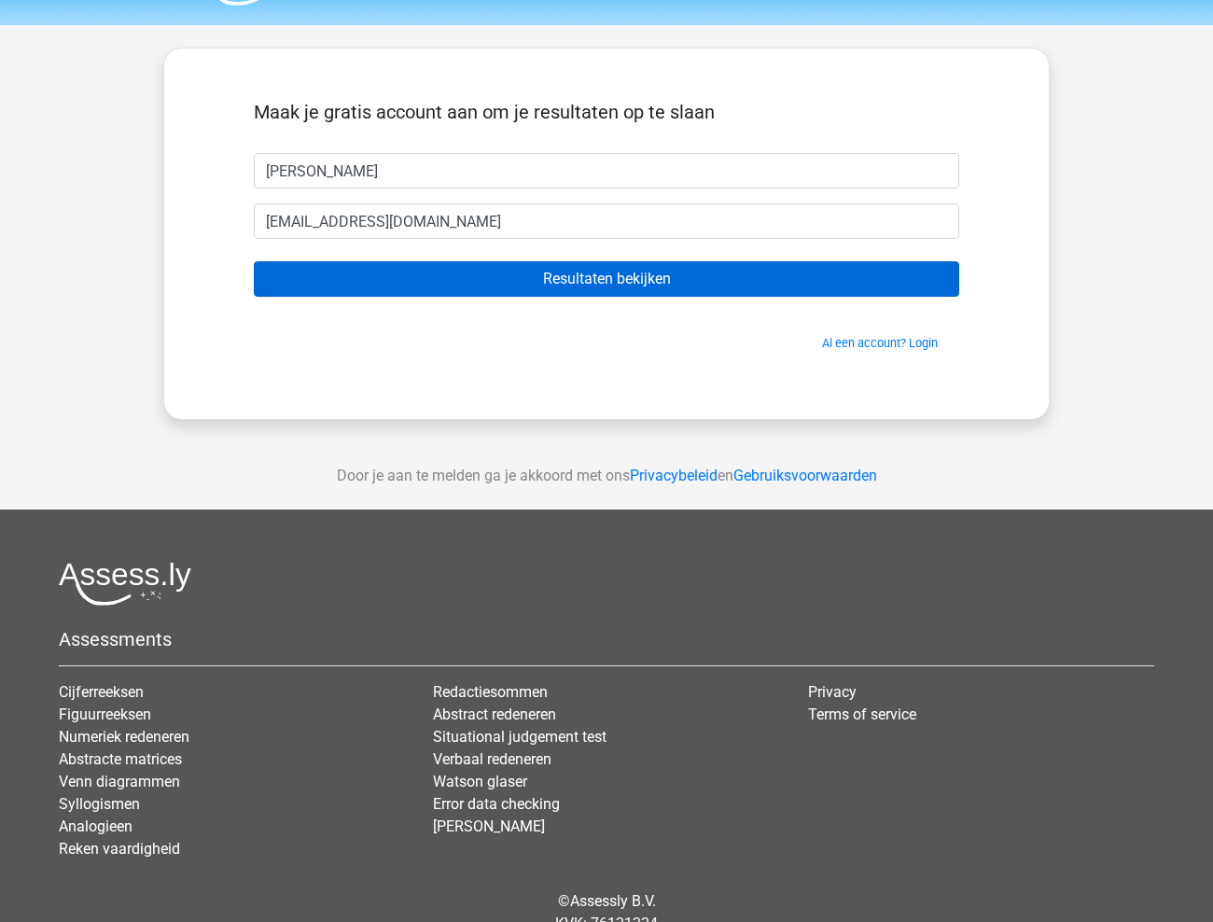
click at [492, 270] on input "Resultaten bekijken" at bounding box center [606, 278] width 705 height 35
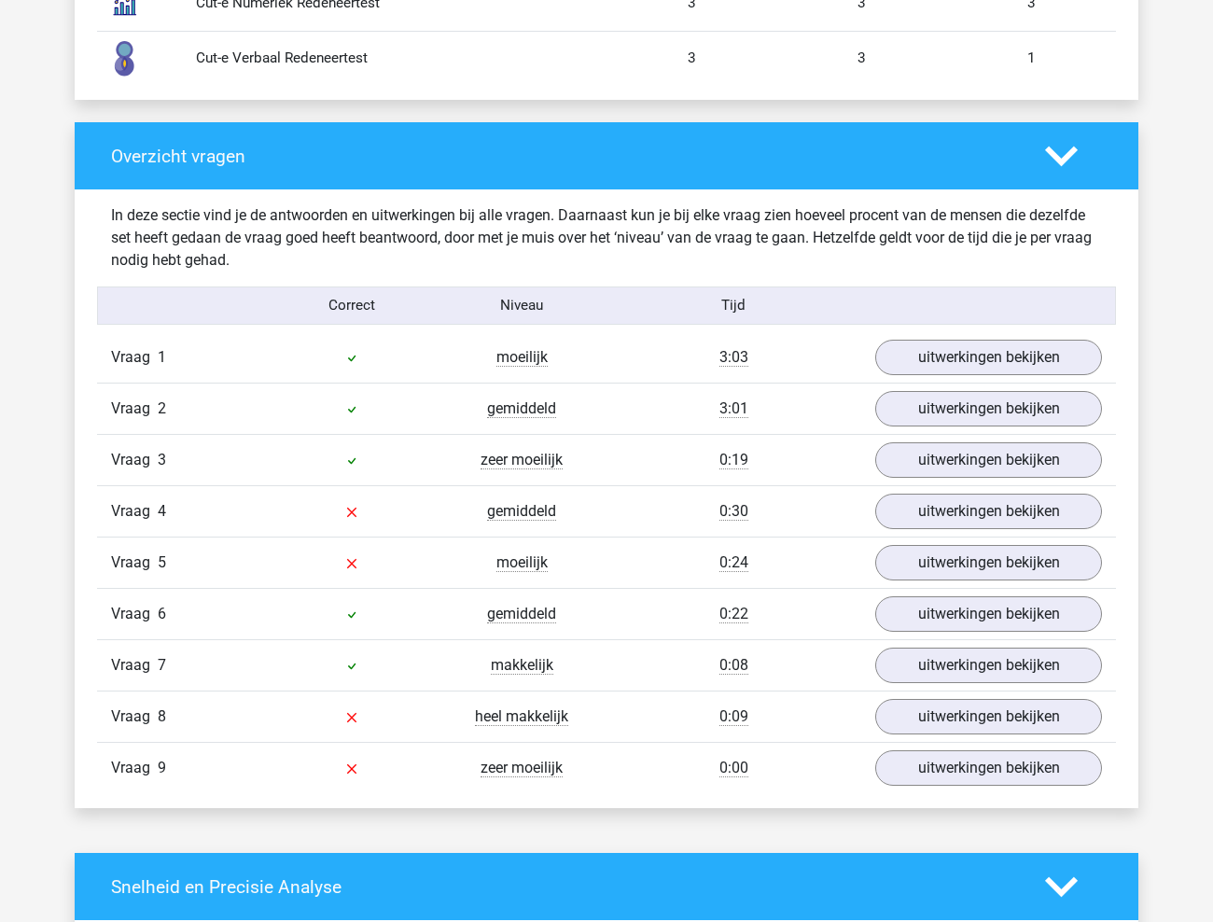
scroll to position [1721, 0]
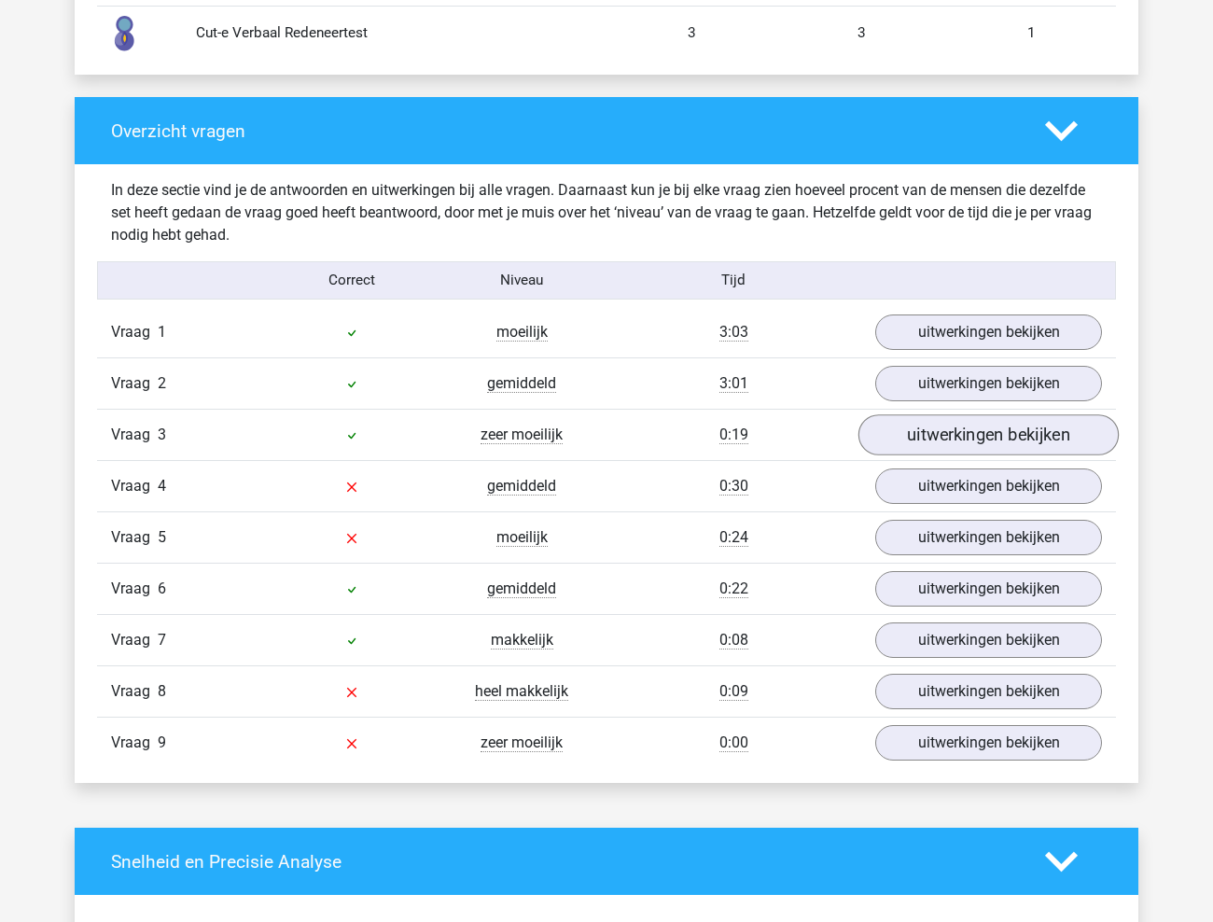
click at [987, 430] on link "uitwerkingen bekijken" at bounding box center [988, 434] width 260 height 41
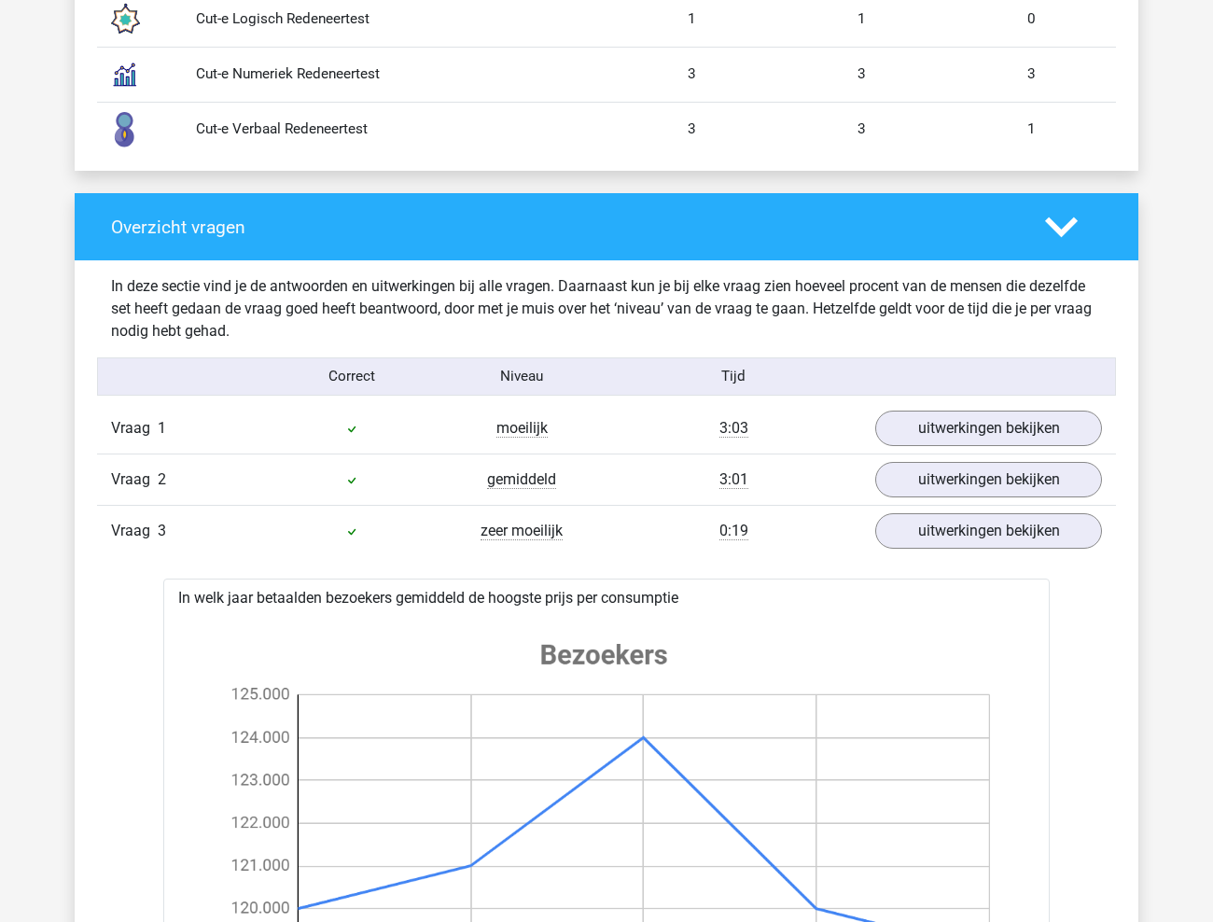
scroll to position [1377, 0]
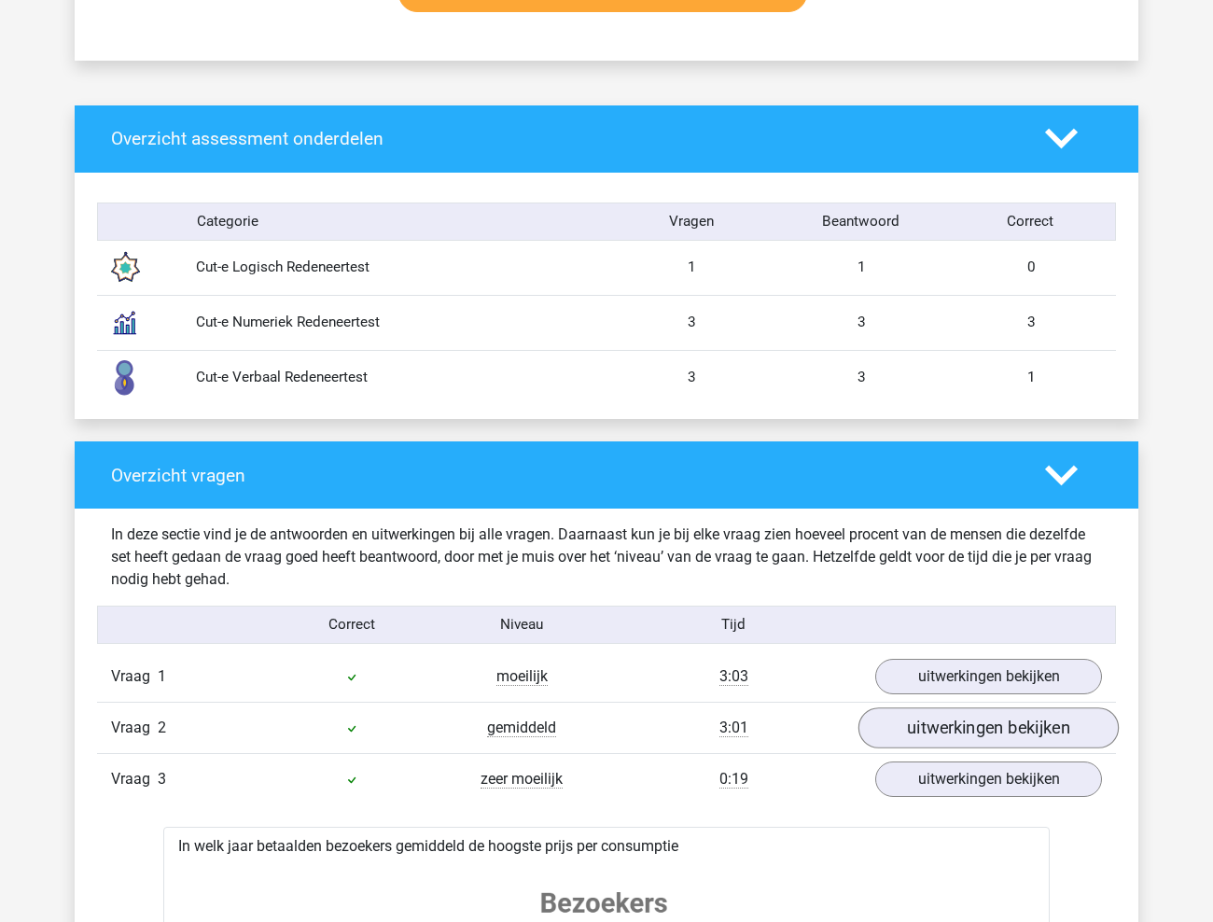
click at [915, 727] on link "uitwerkingen bekijken" at bounding box center [988, 727] width 260 height 41
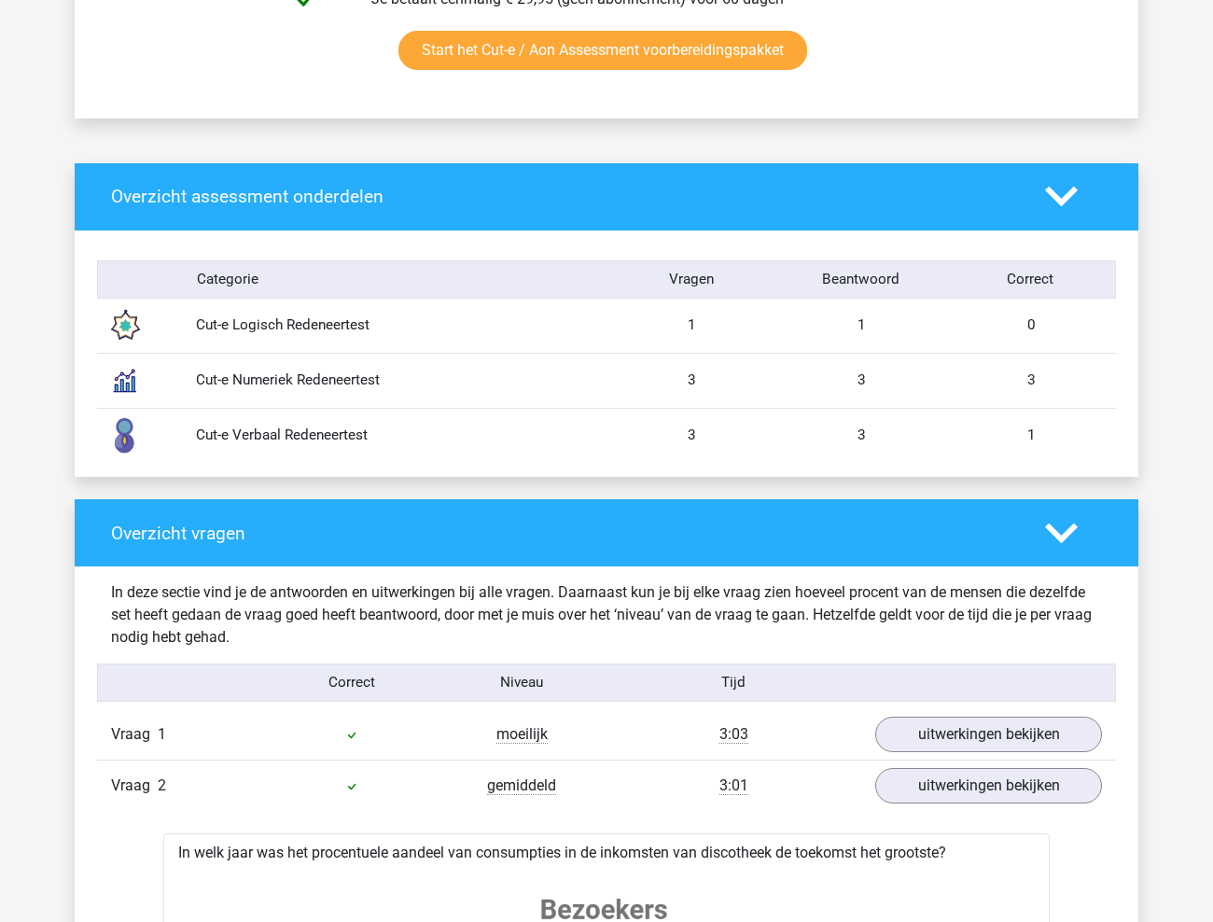
scroll to position [1278, 0]
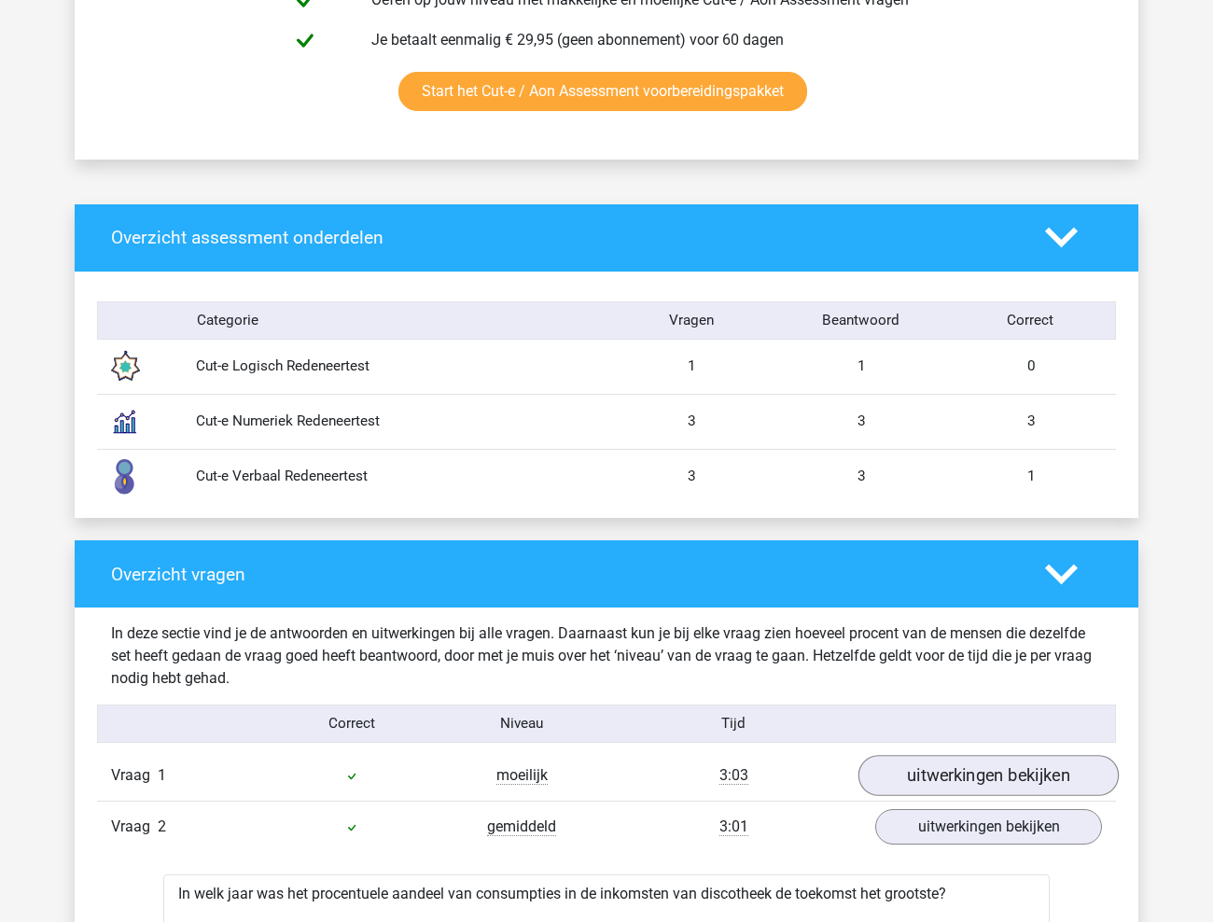
click at [947, 766] on link "uitwerkingen bekijken" at bounding box center [988, 775] width 260 height 41
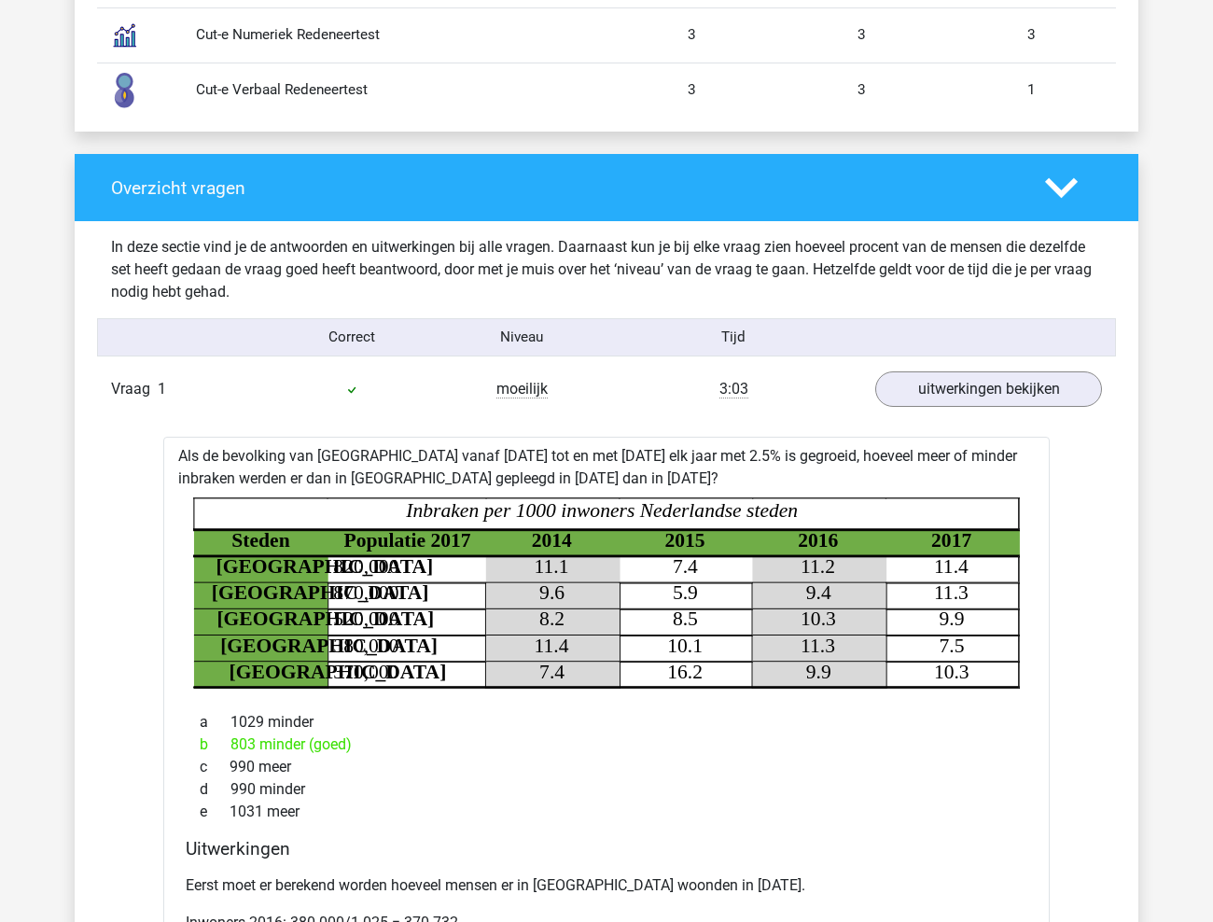
scroll to position [1633, 0]
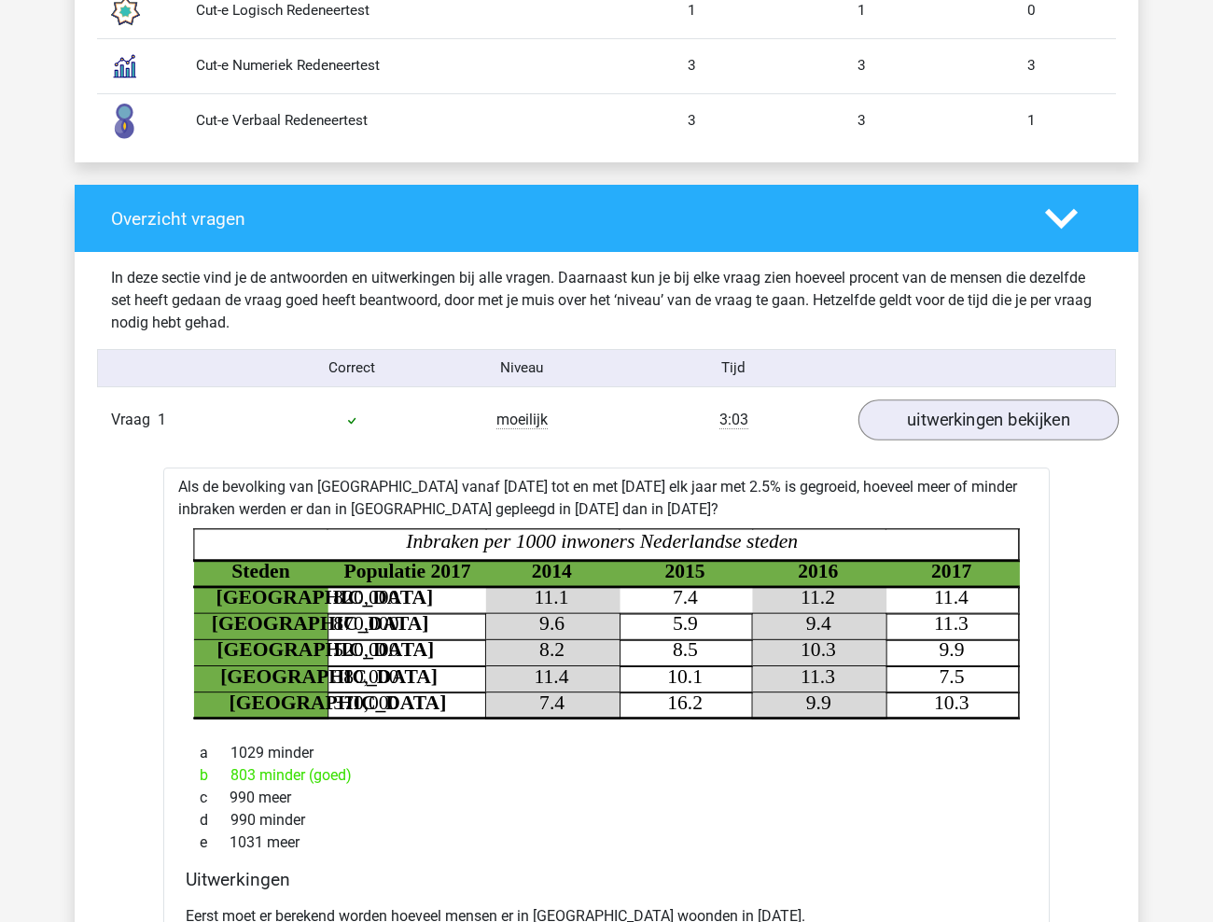
click at [1000, 418] on link "uitwerkingen bekijken" at bounding box center [988, 419] width 260 height 41
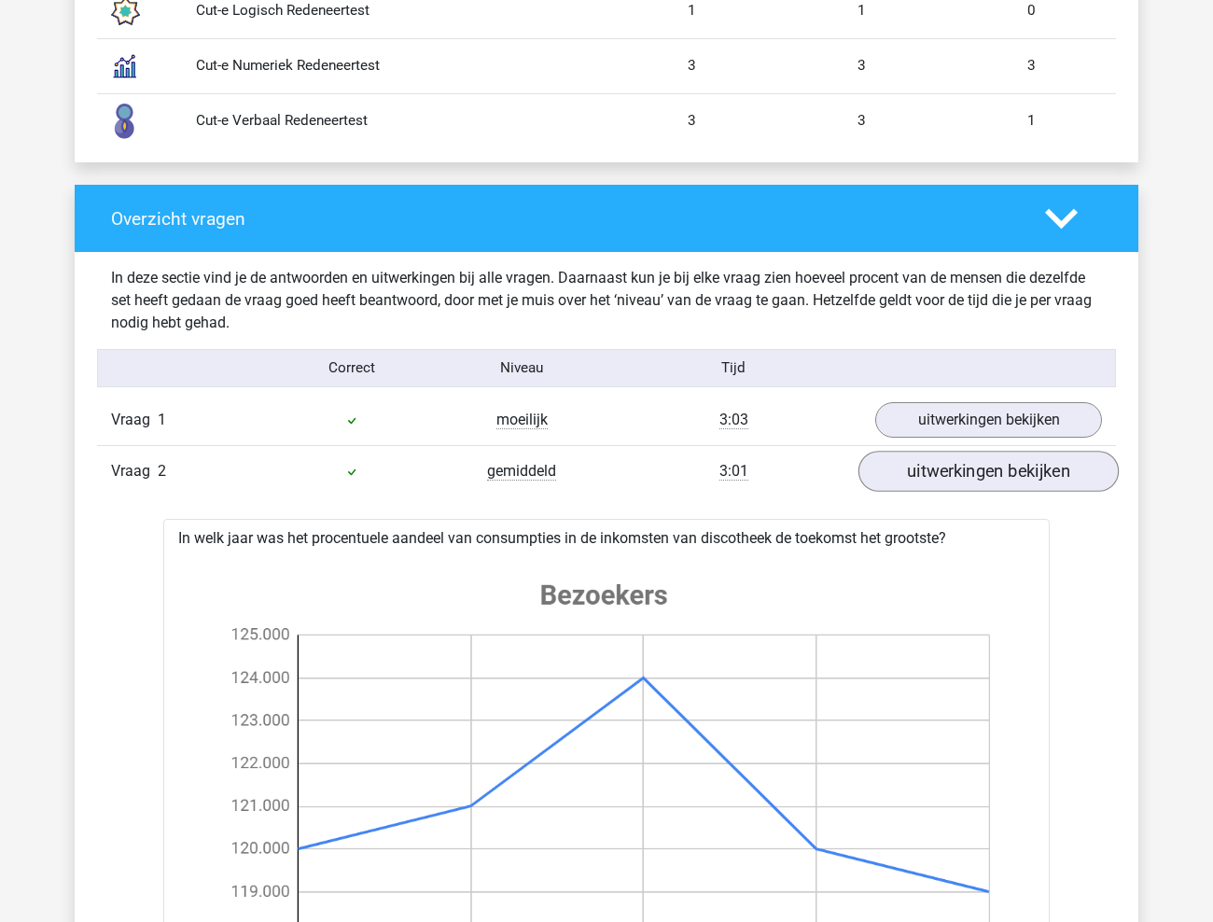
click at [988, 457] on link "uitwerkingen bekijken" at bounding box center [988, 471] width 260 height 41
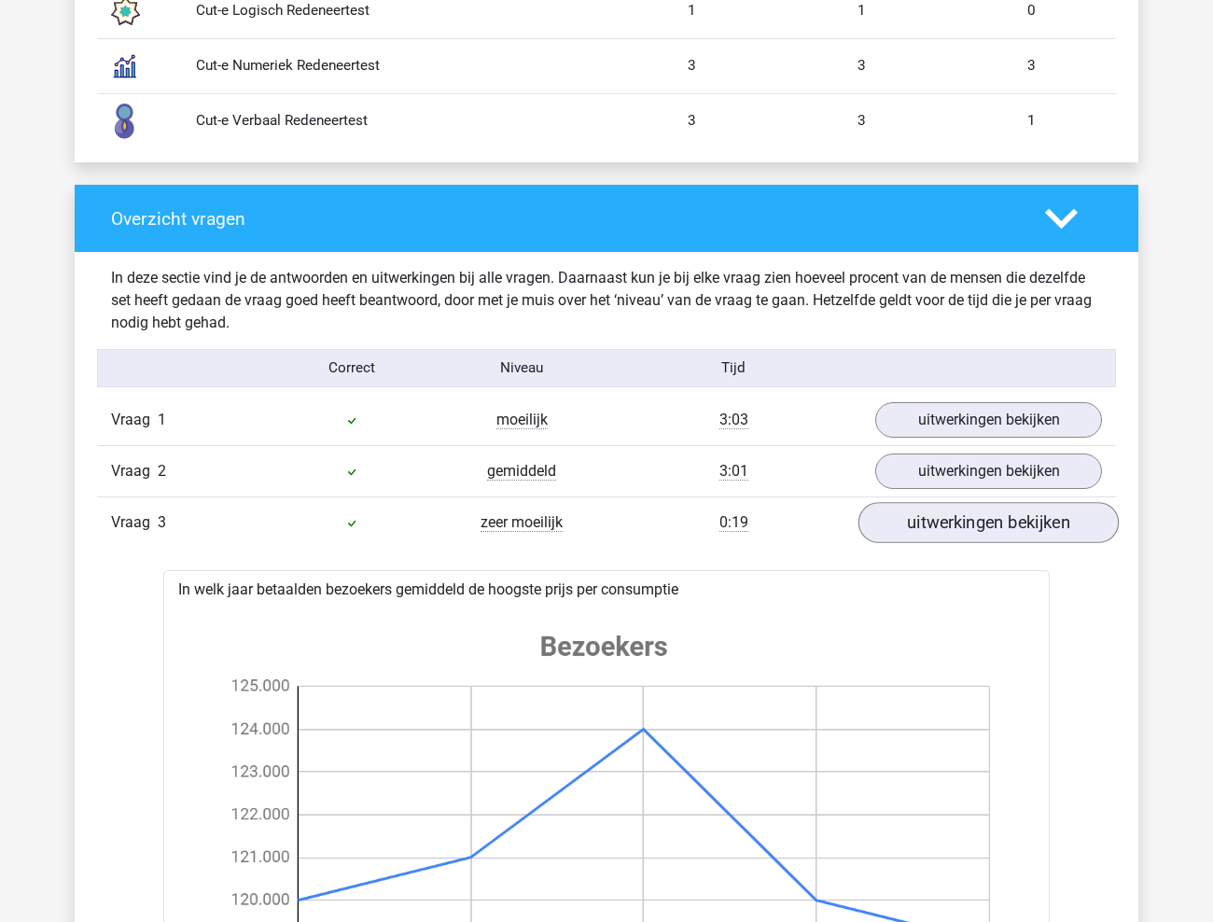
click at [979, 516] on link "uitwerkingen bekijken" at bounding box center [988, 522] width 260 height 41
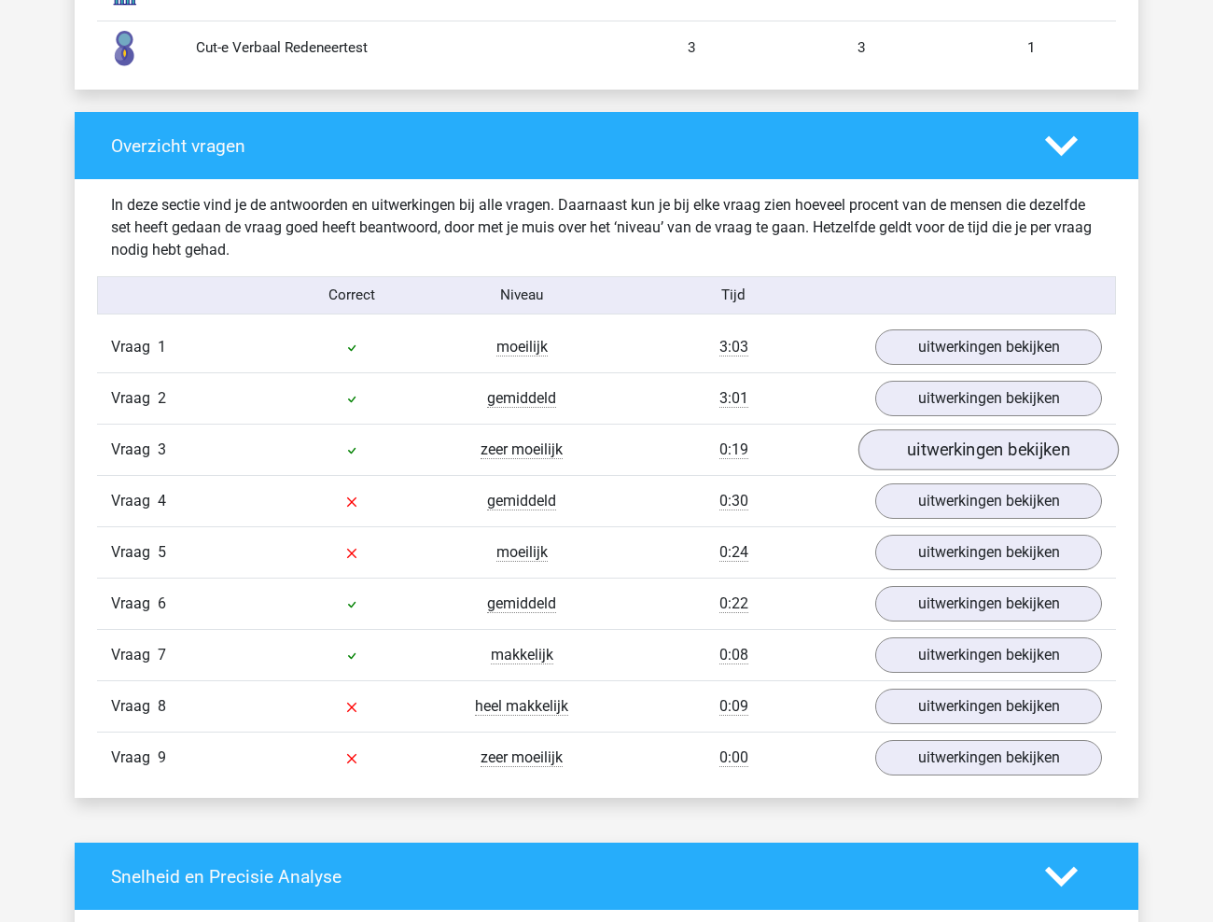
scroll to position [1717, 0]
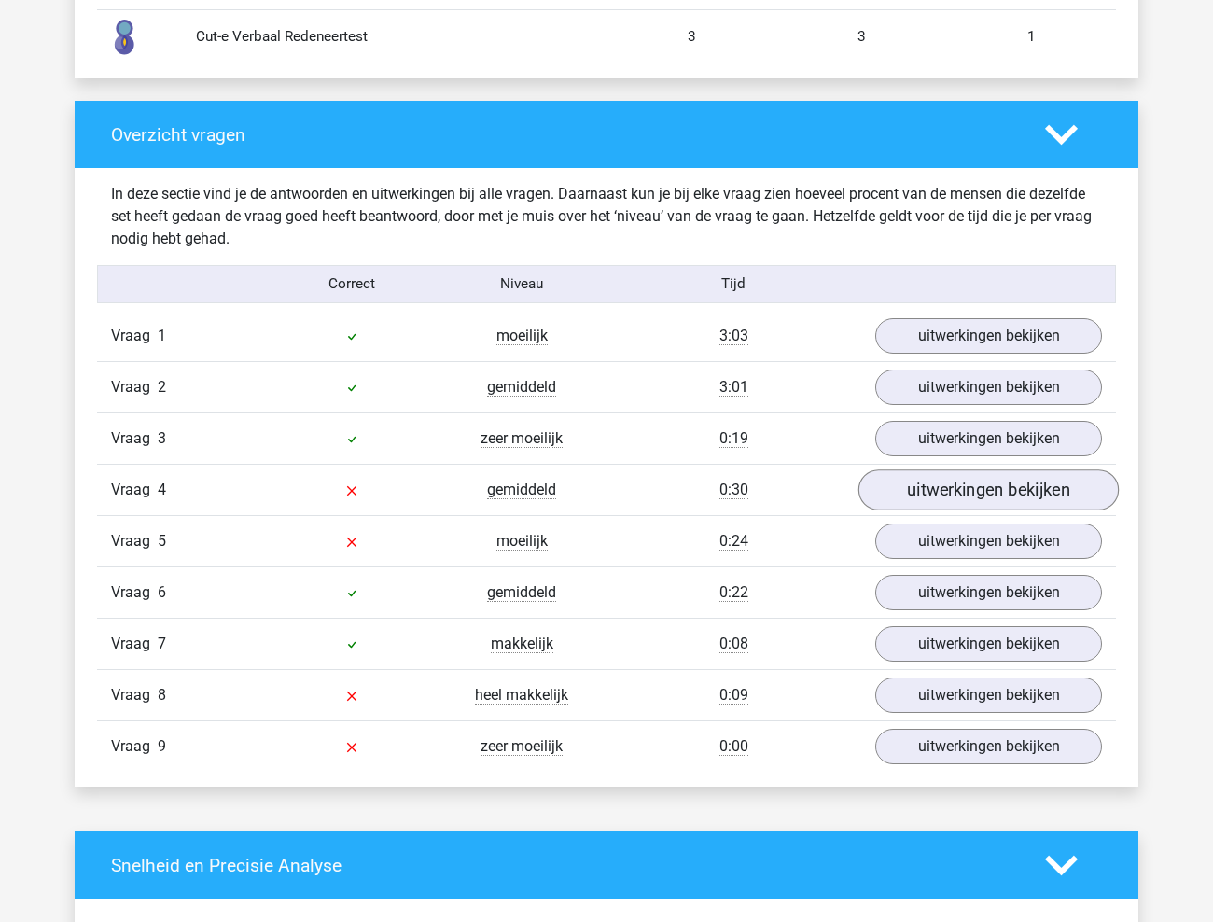
click at [982, 495] on link "uitwerkingen bekijken" at bounding box center [988, 489] width 260 height 41
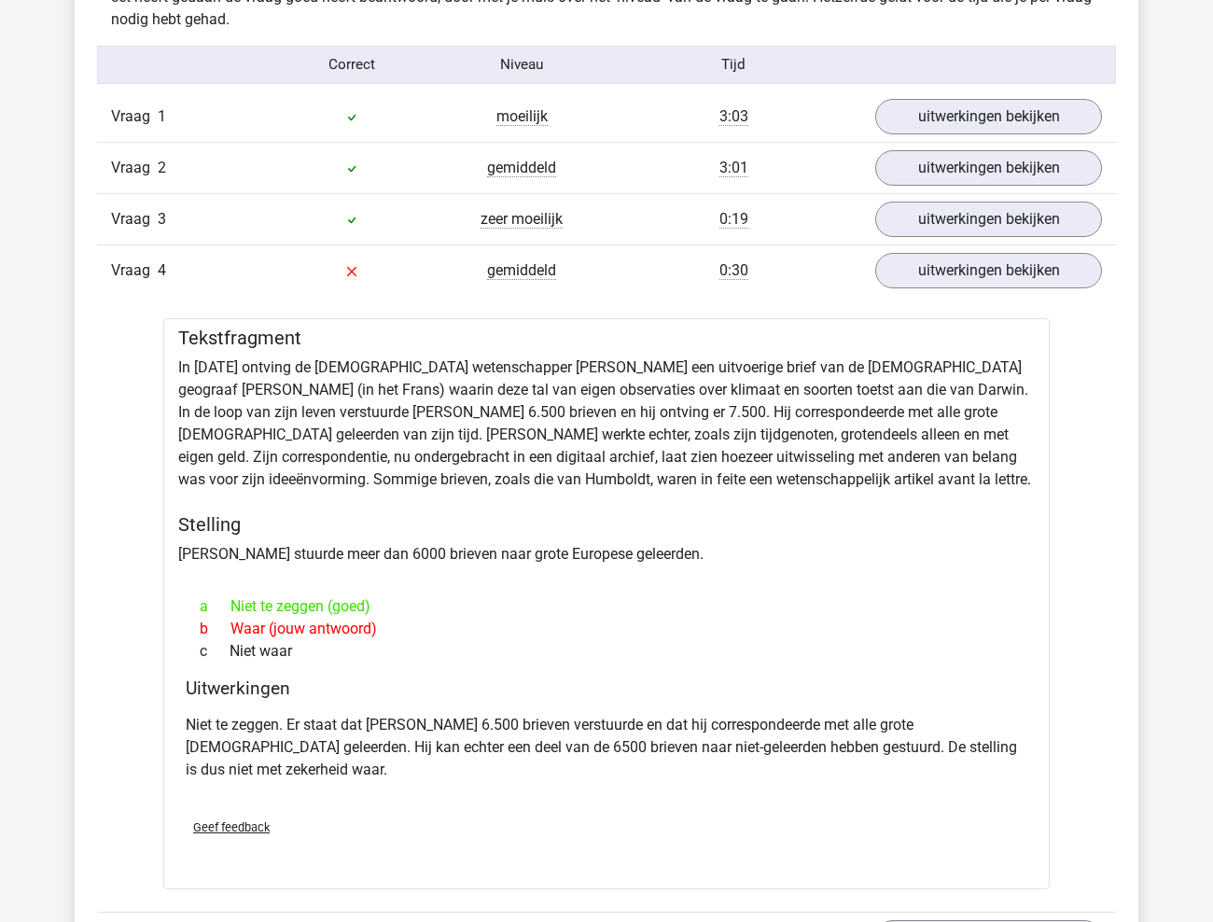
scroll to position [1939, 0]
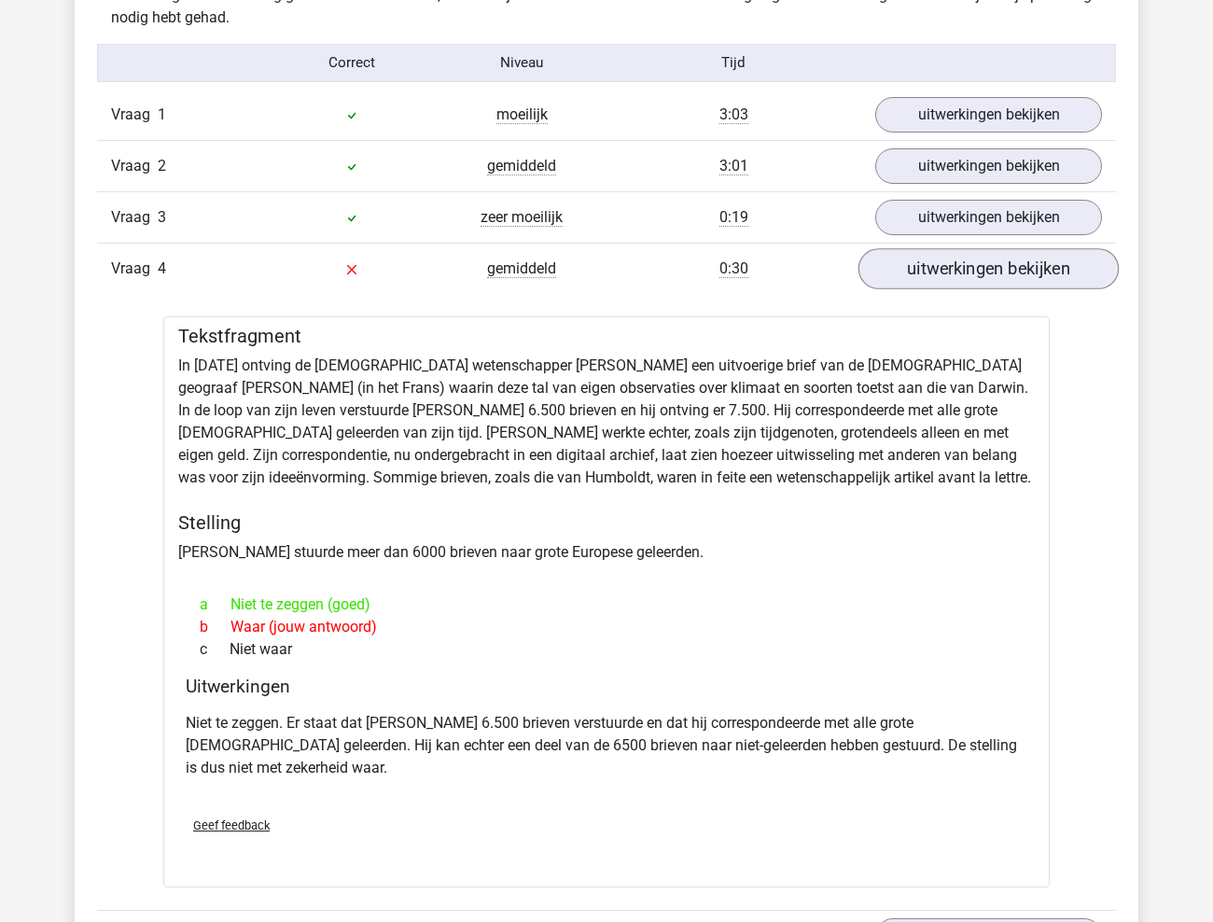
click at [1002, 281] on link "uitwerkingen bekijken" at bounding box center [988, 268] width 260 height 41
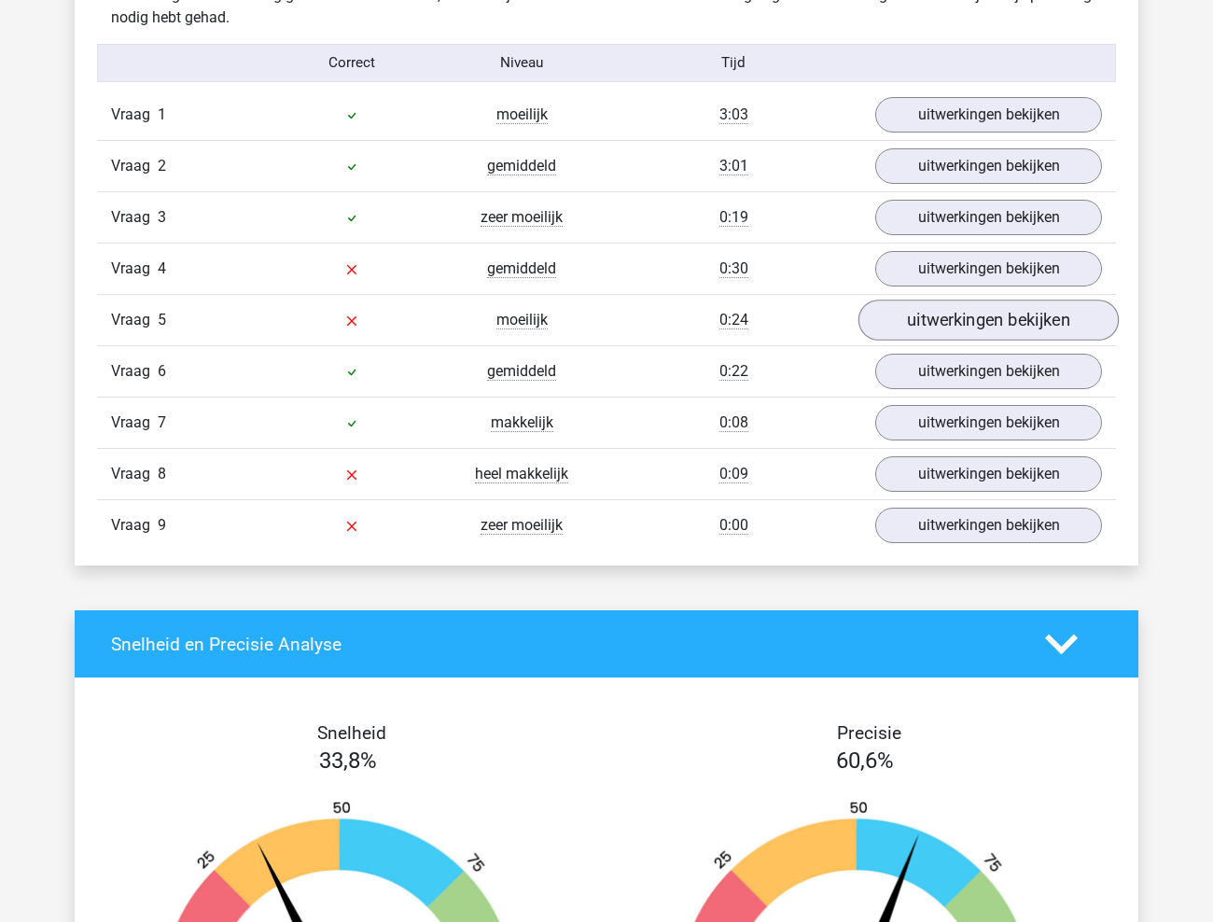
click at [1001, 328] on link "uitwerkingen bekijken" at bounding box center [988, 319] width 260 height 41
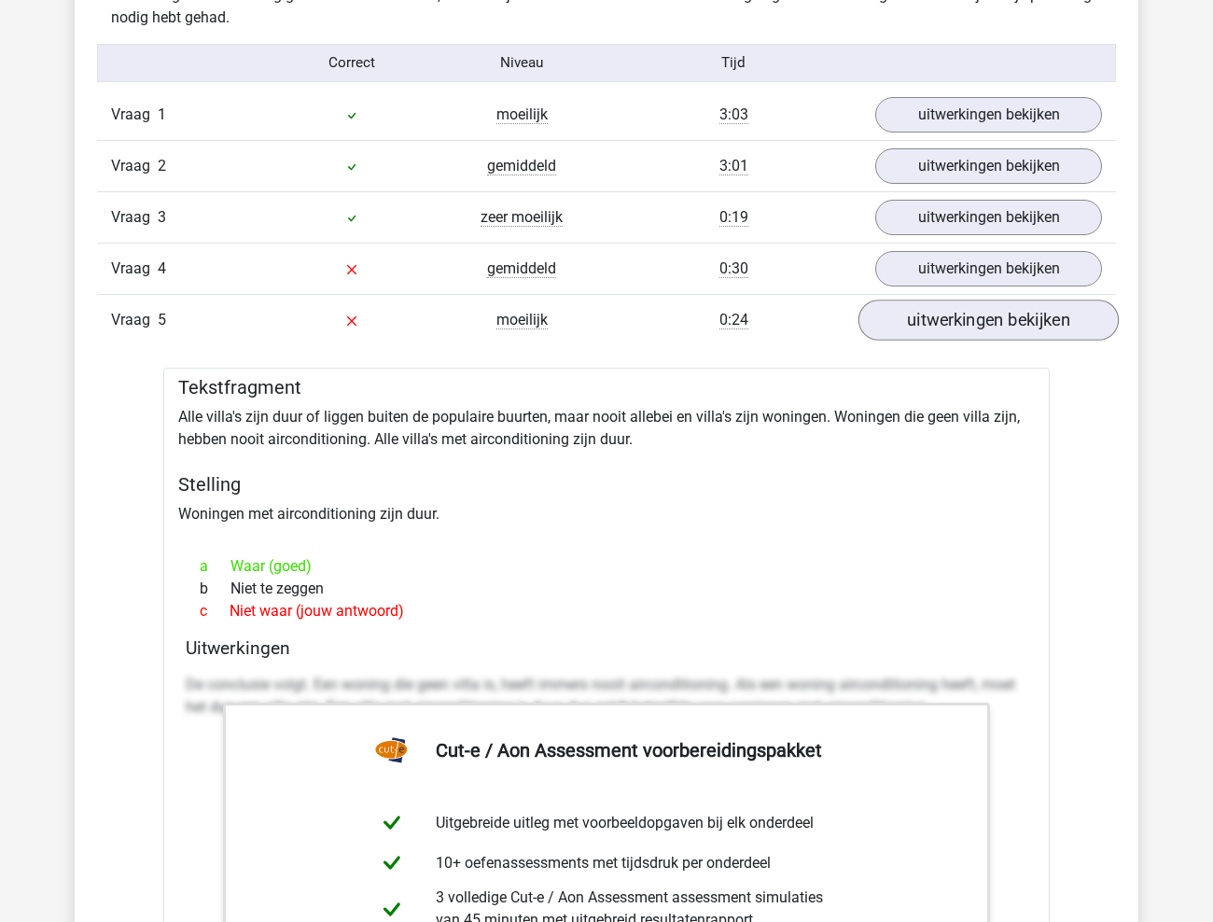
click at [1001, 328] on link "uitwerkingen bekijken" at bounding box center [988, 319] width 260 height 41
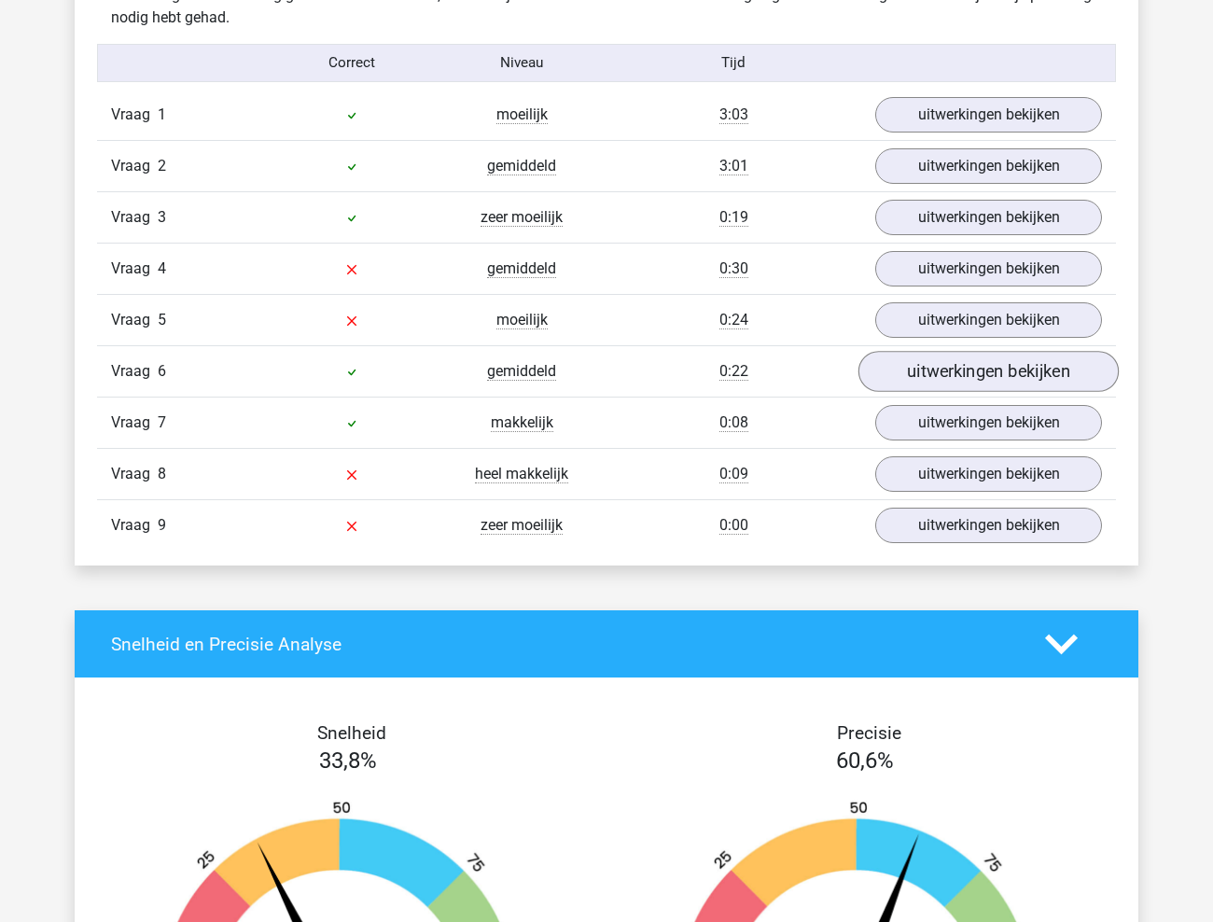
click at [996, 372] on link "uitwerkingen bekijken" at bounding box center [988, 371] width 260 height 41
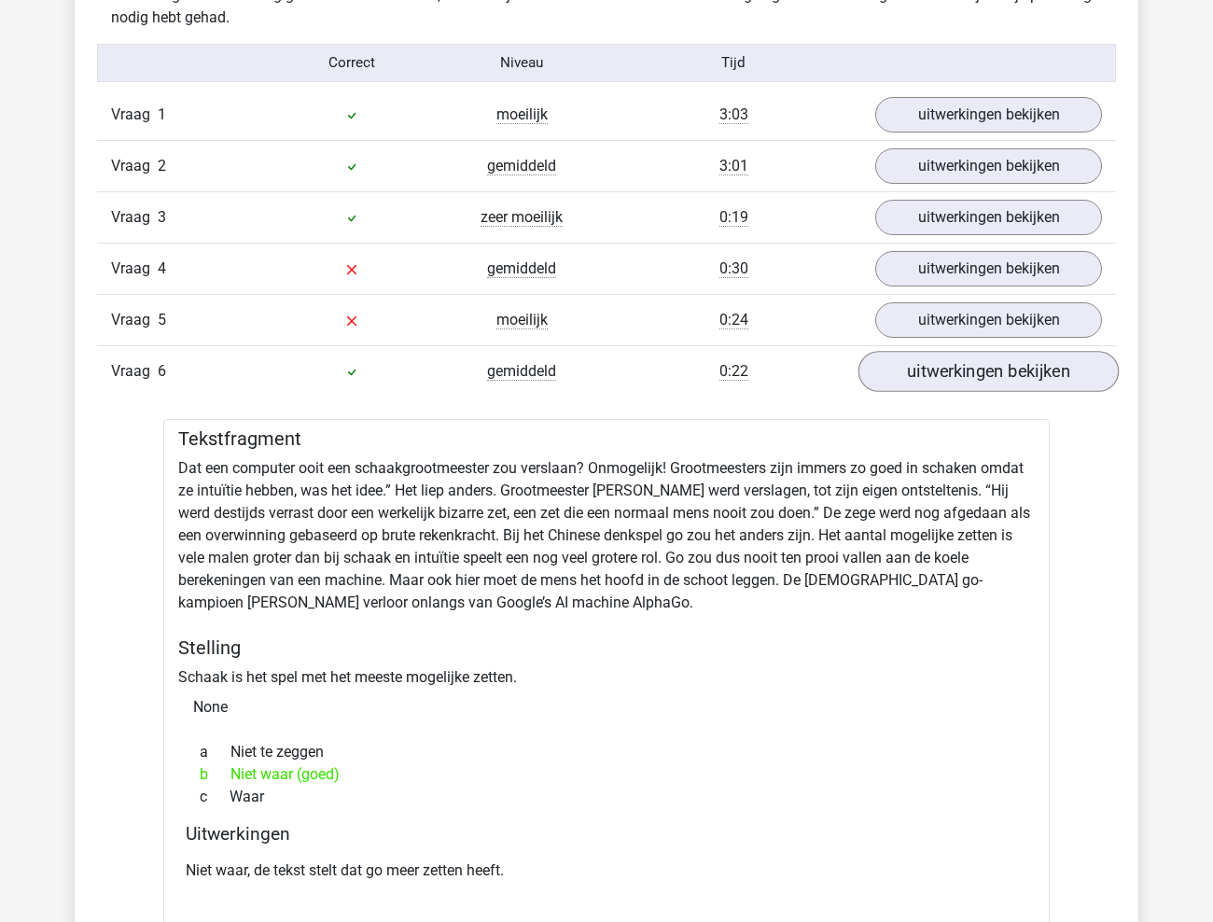
click at [996, 372] on link "uitwerkingen bekijken" at bounding box center [988, 371] width 260 height 41
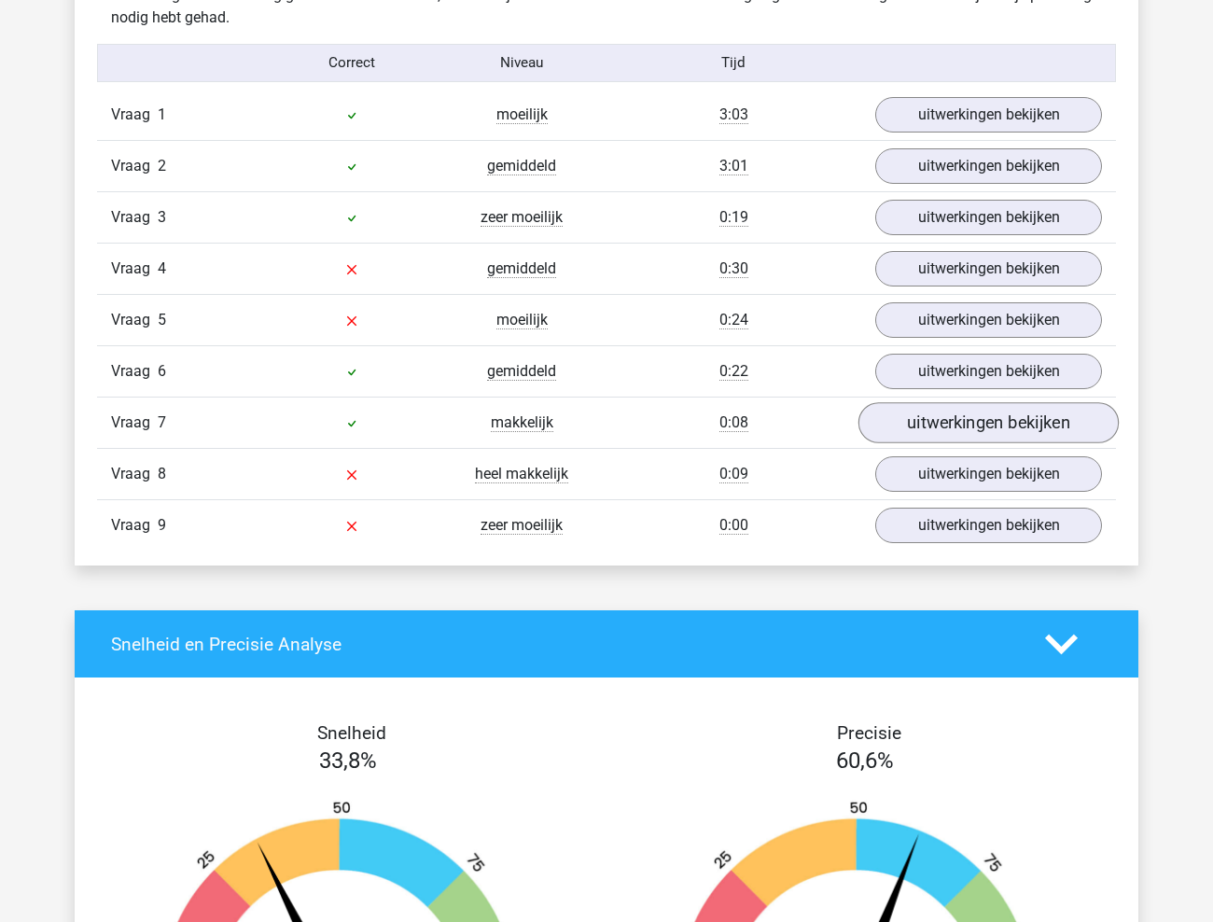
click at [992, 419] on link "uitwerkingen bekijken" at bounding box center [988, 422] width 260 height 41
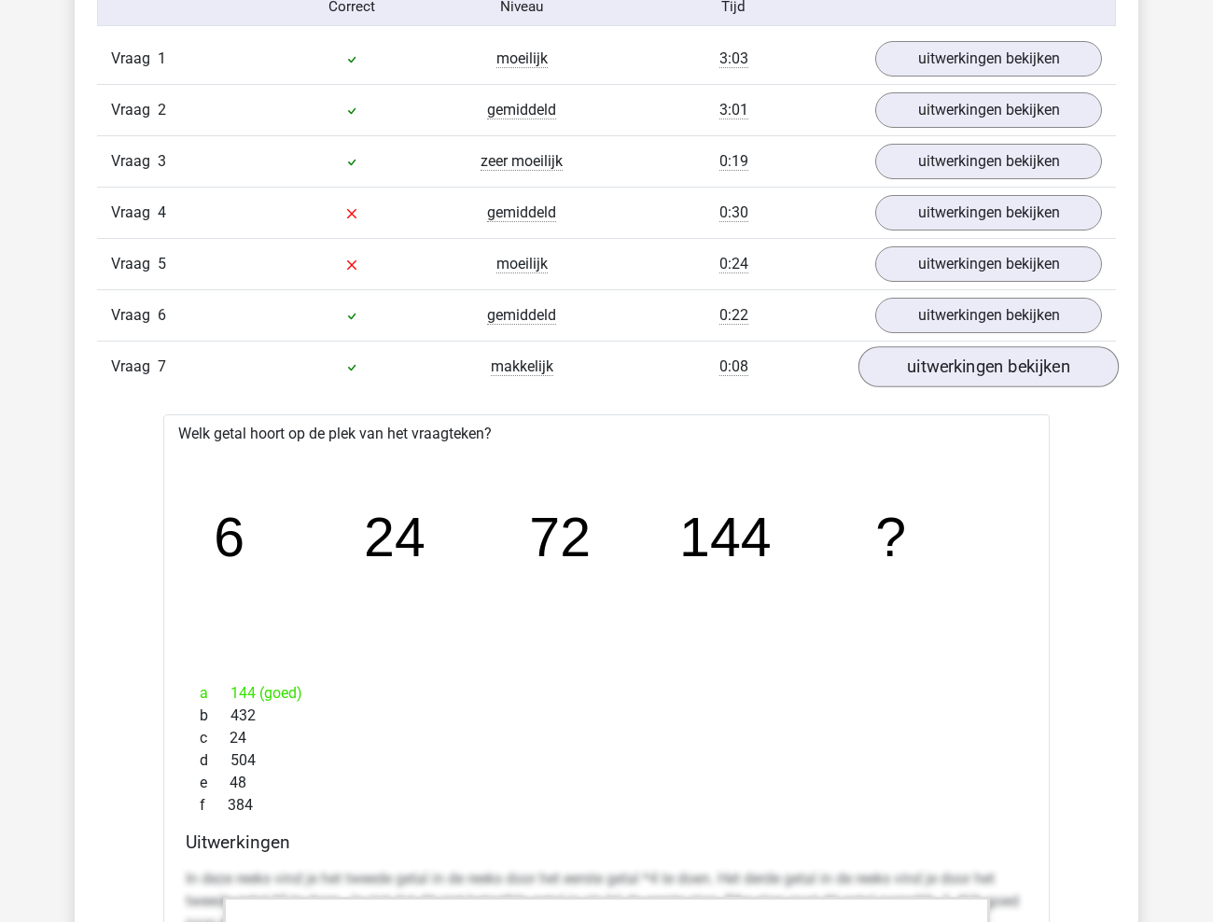
scroll to position [2009, 0]
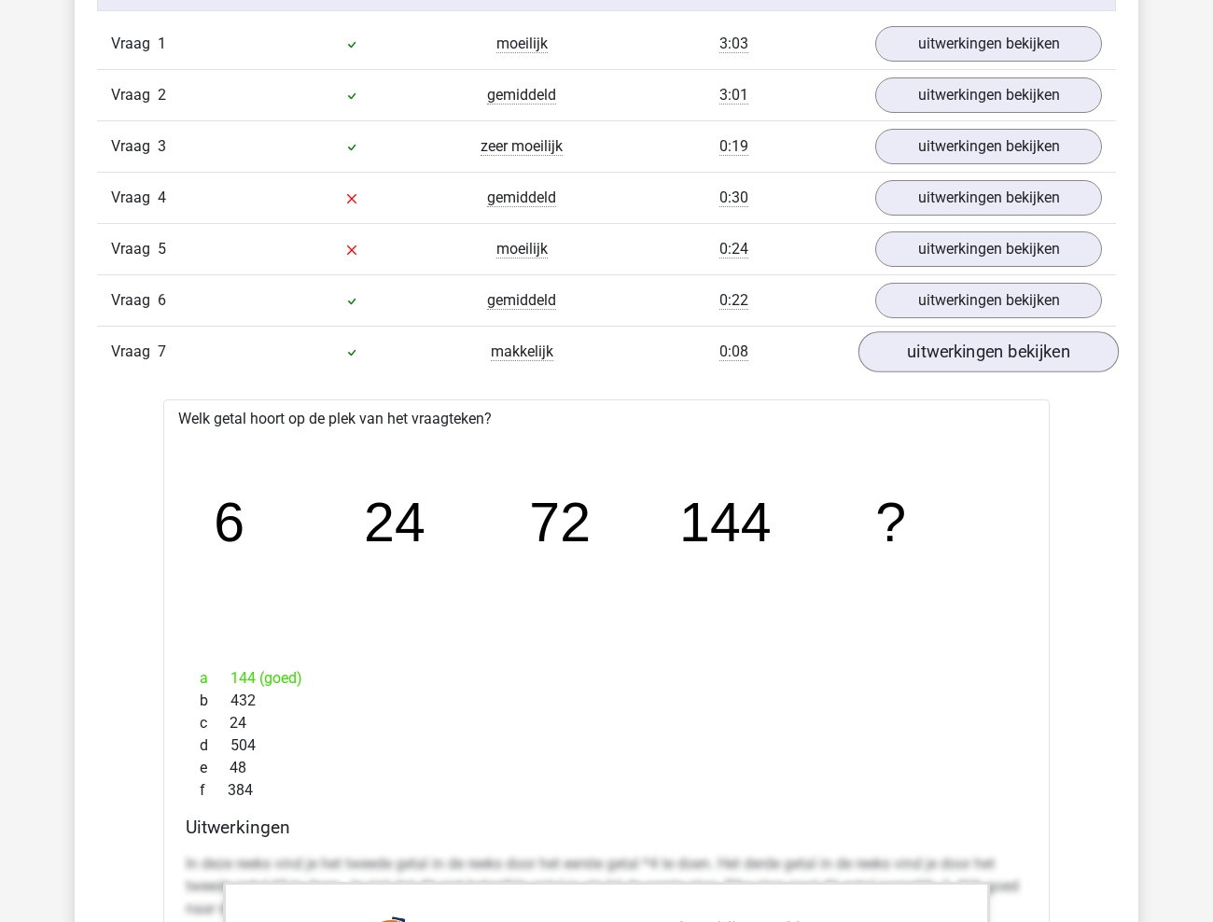
click at [992, 347] on link "uitwerkingen bekijken" at bounding box center [988, 351] width 260 height 41
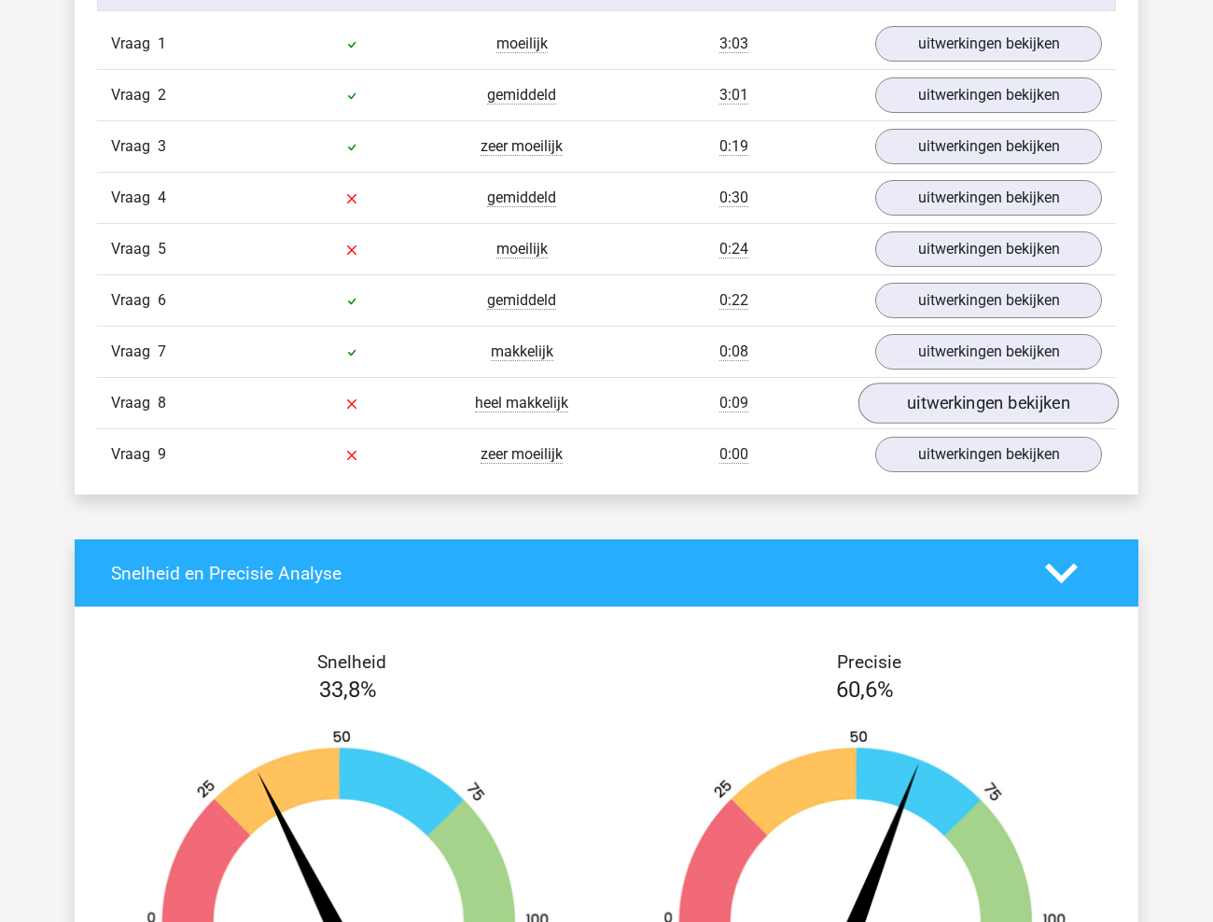
click at [986, 396] on link "uitwerkingen bekijken" at bounding box center [988, 402] width 260 height 41
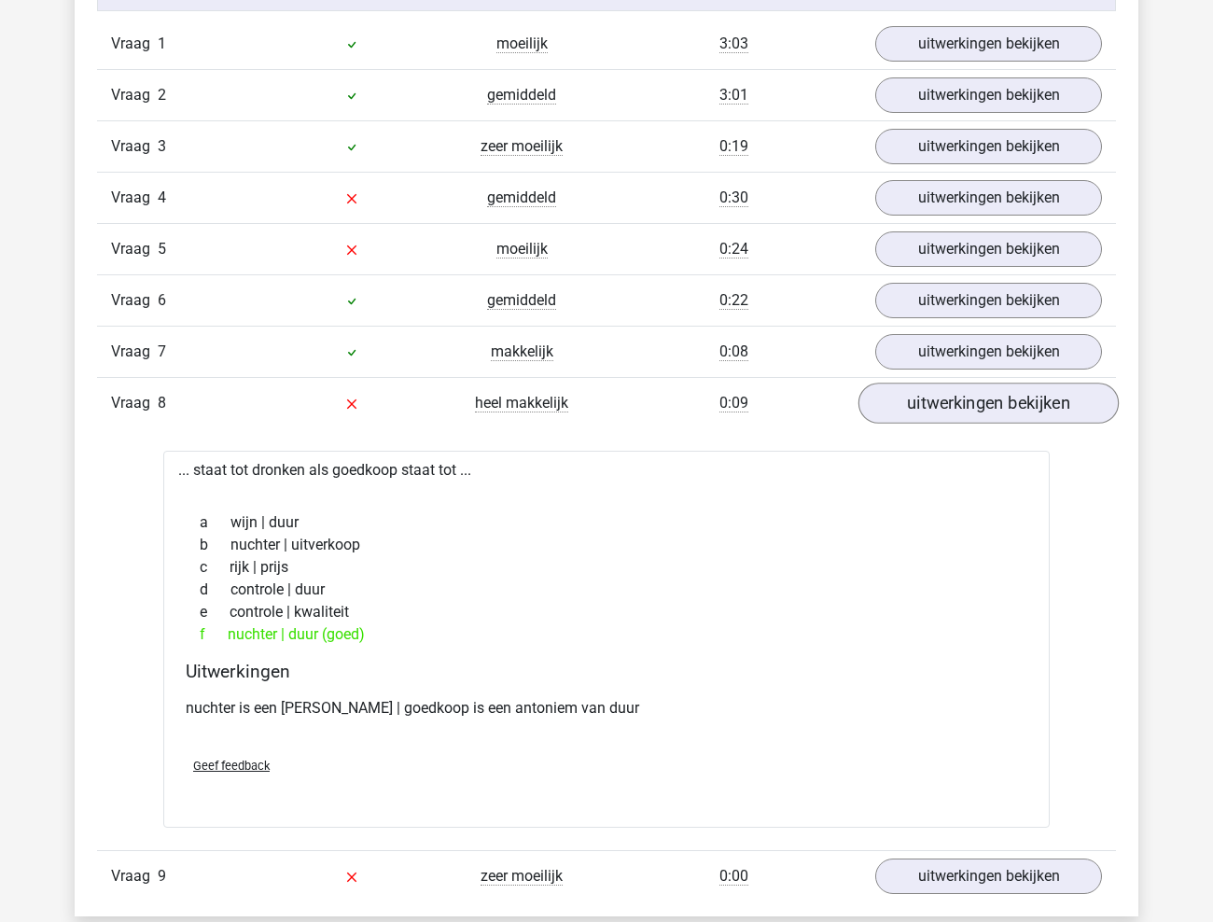
click at [986, 411] on link "uitwerkingen bekijken" at bounding box center [988, 402] width 260 height 41
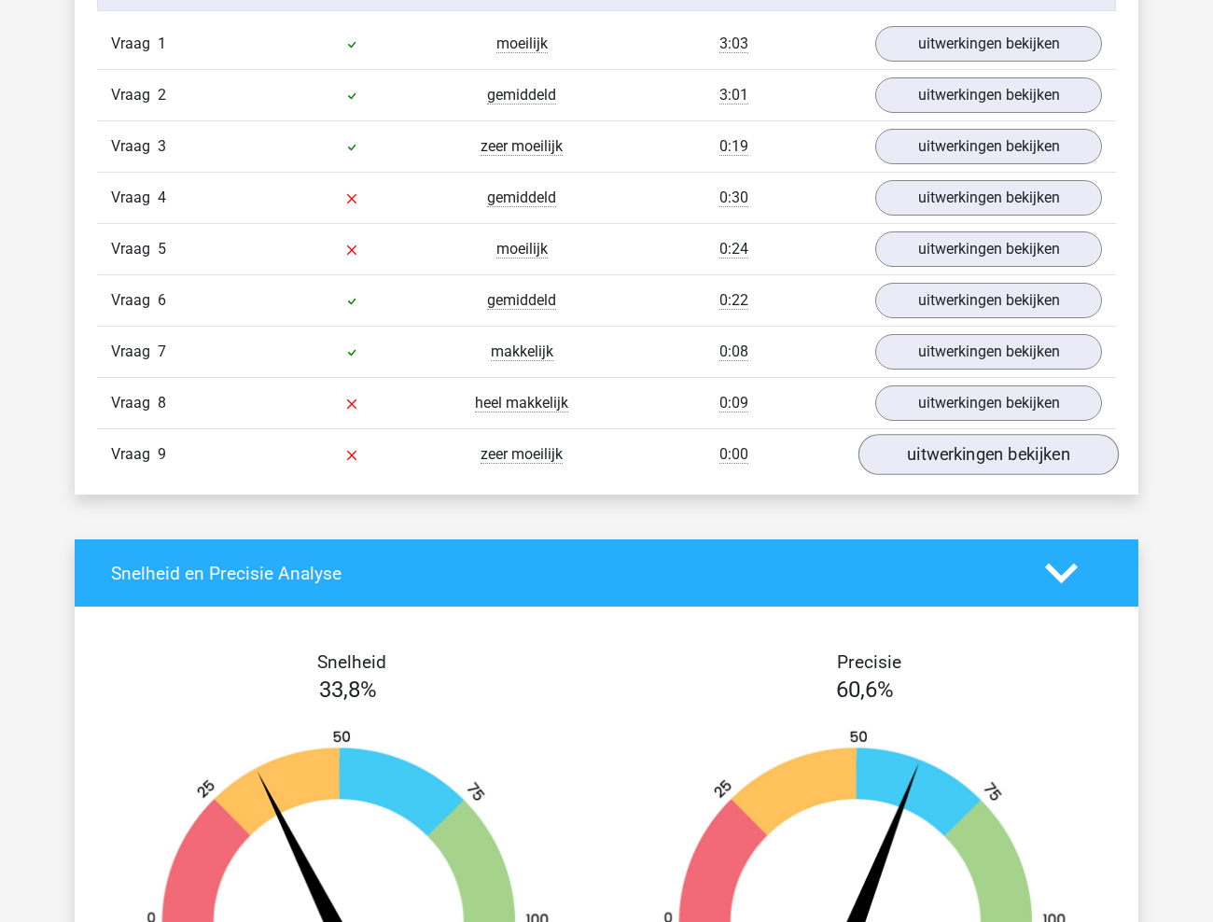
click at [971, 457] on link "uitwerkingen bekijken" at bounding box center [988, 454] width 260 height 41
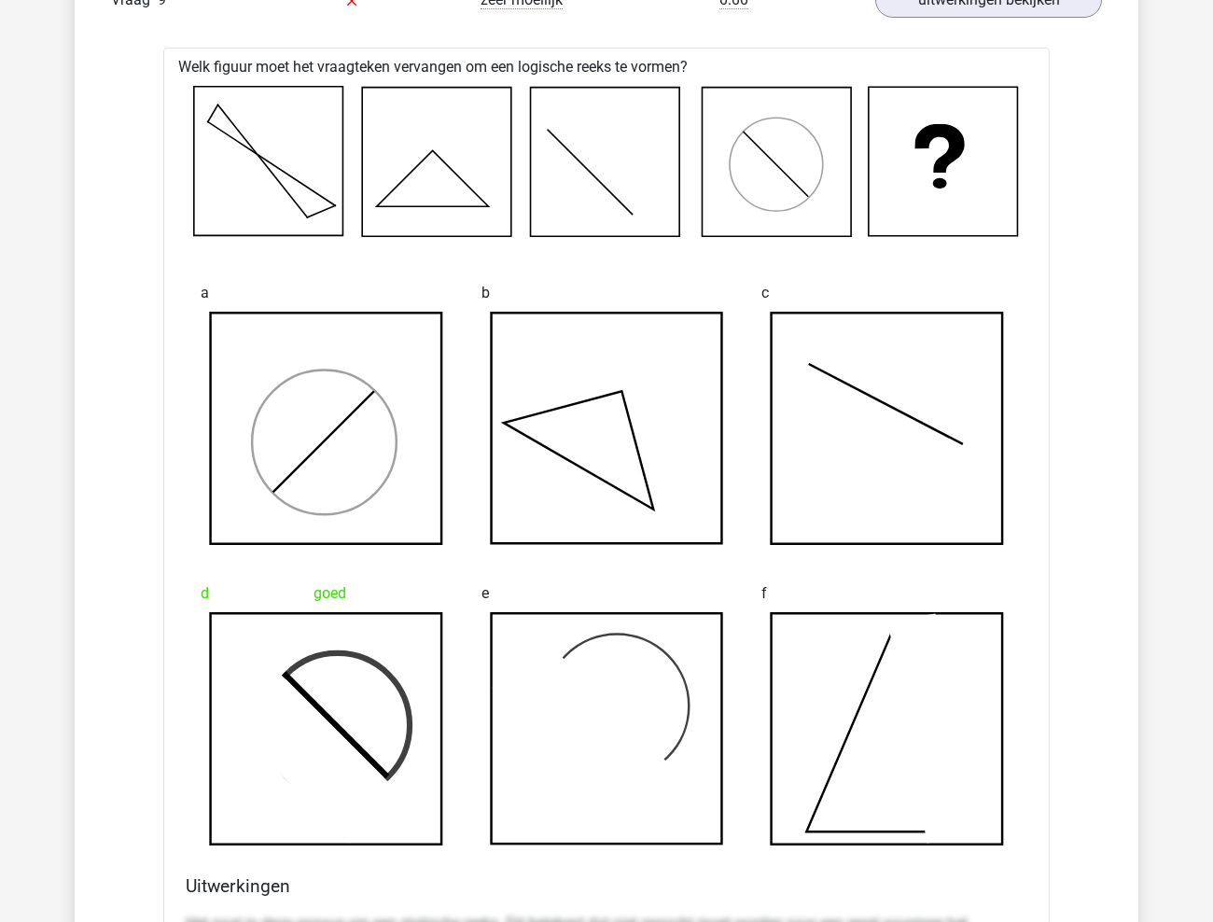
scroll to position [2465, 0]
click at [415, 715] on icon at bounding box center [326, 728] width 231 height 231
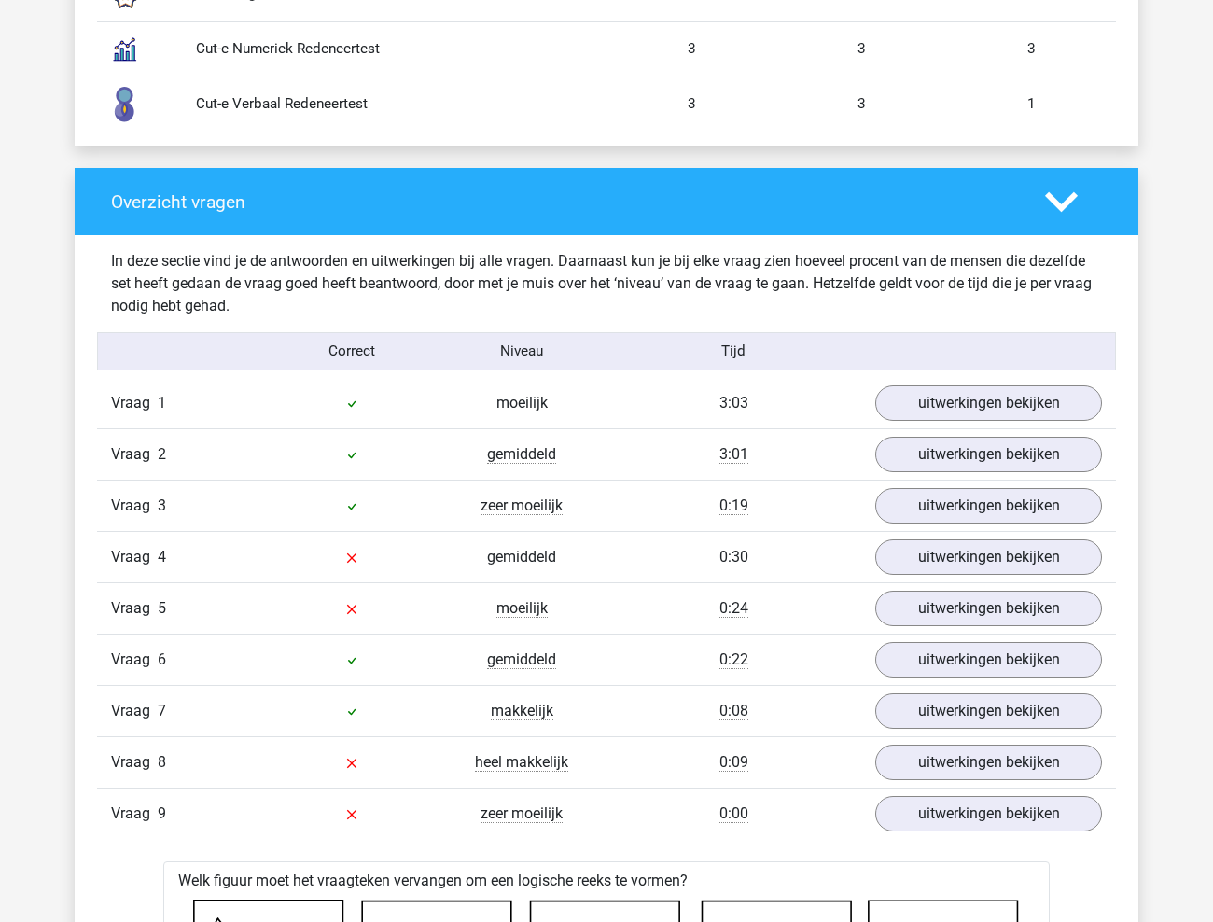
scroll to position [1643, 0]
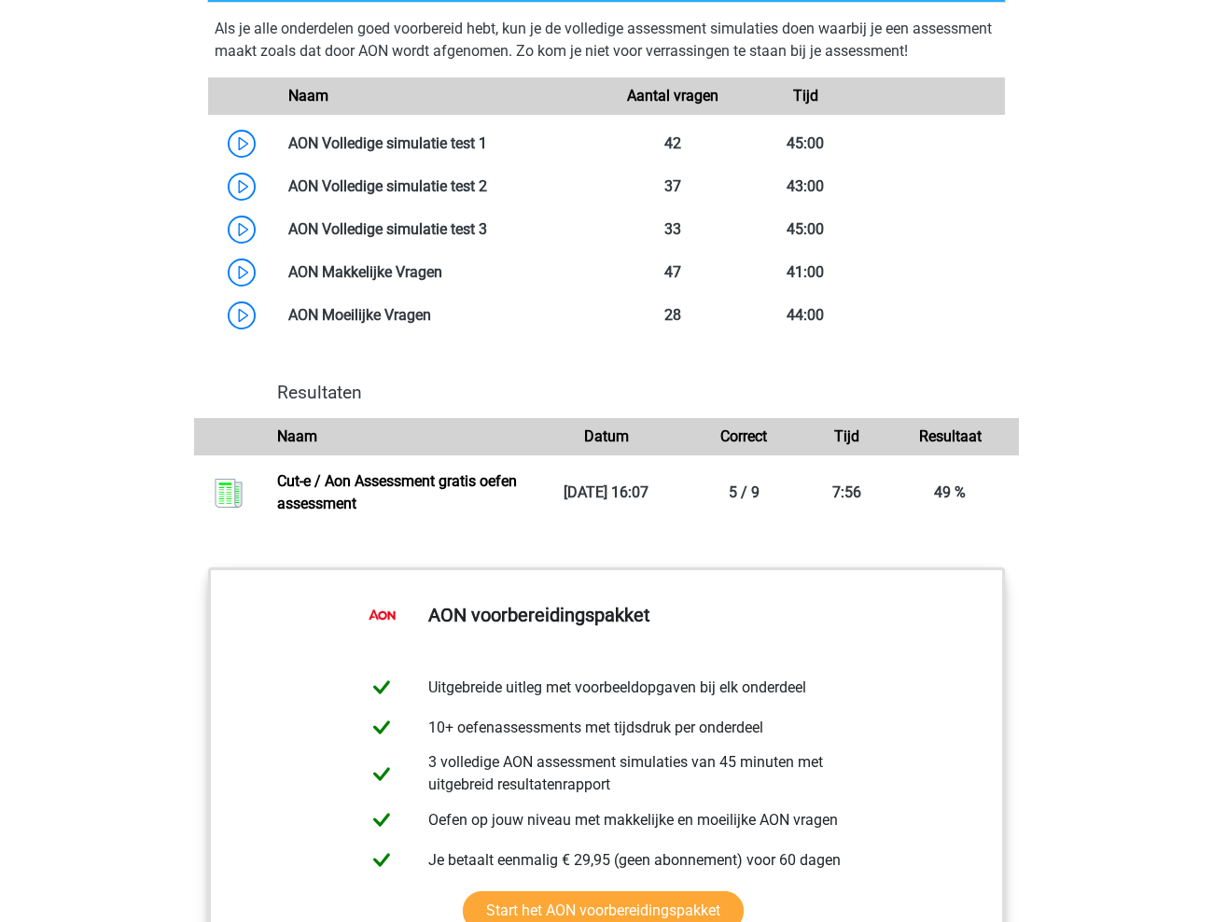
scroll to position [1654, 0]
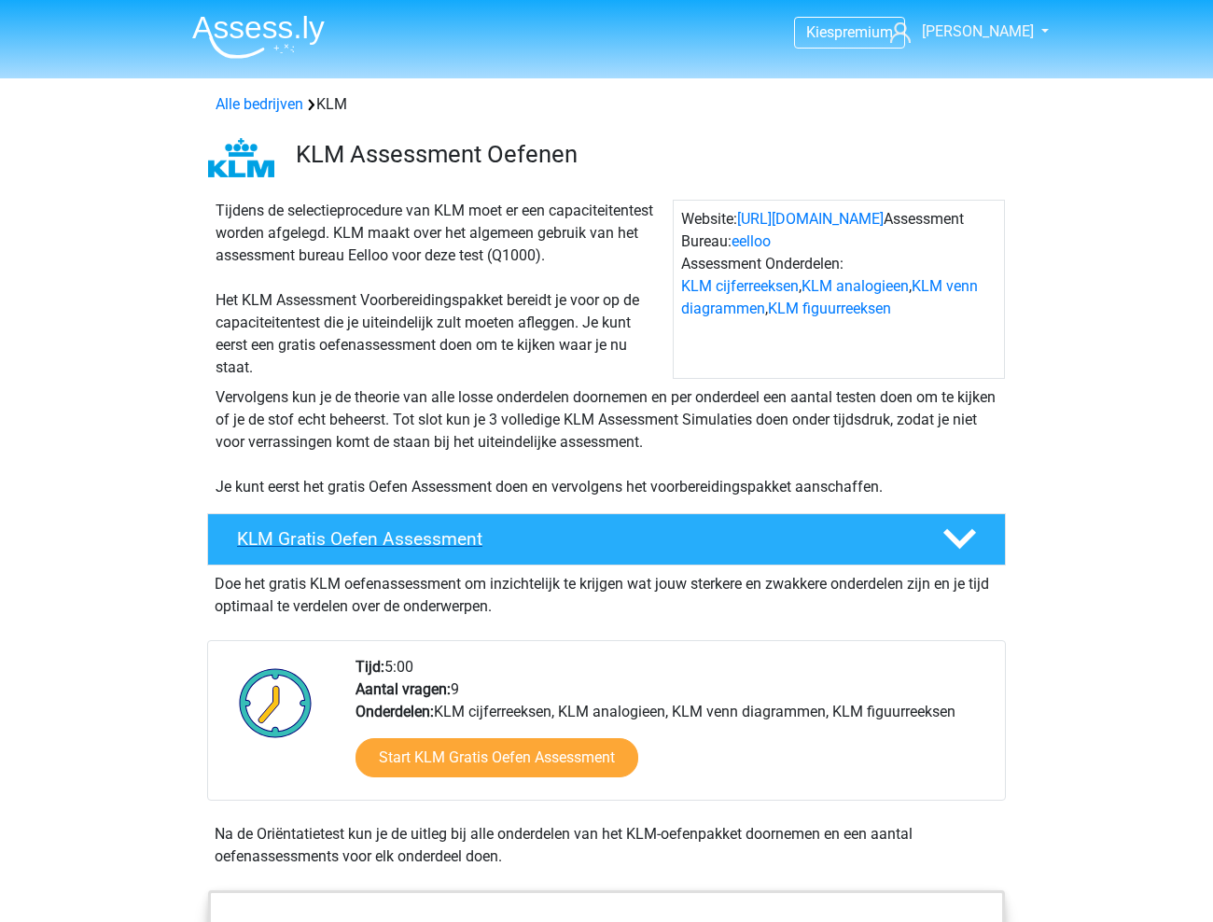
click at [433, 540] on h4 "KLM Gratis Oefen Assessment" at bounding box center [574, 538] width 675 height 21
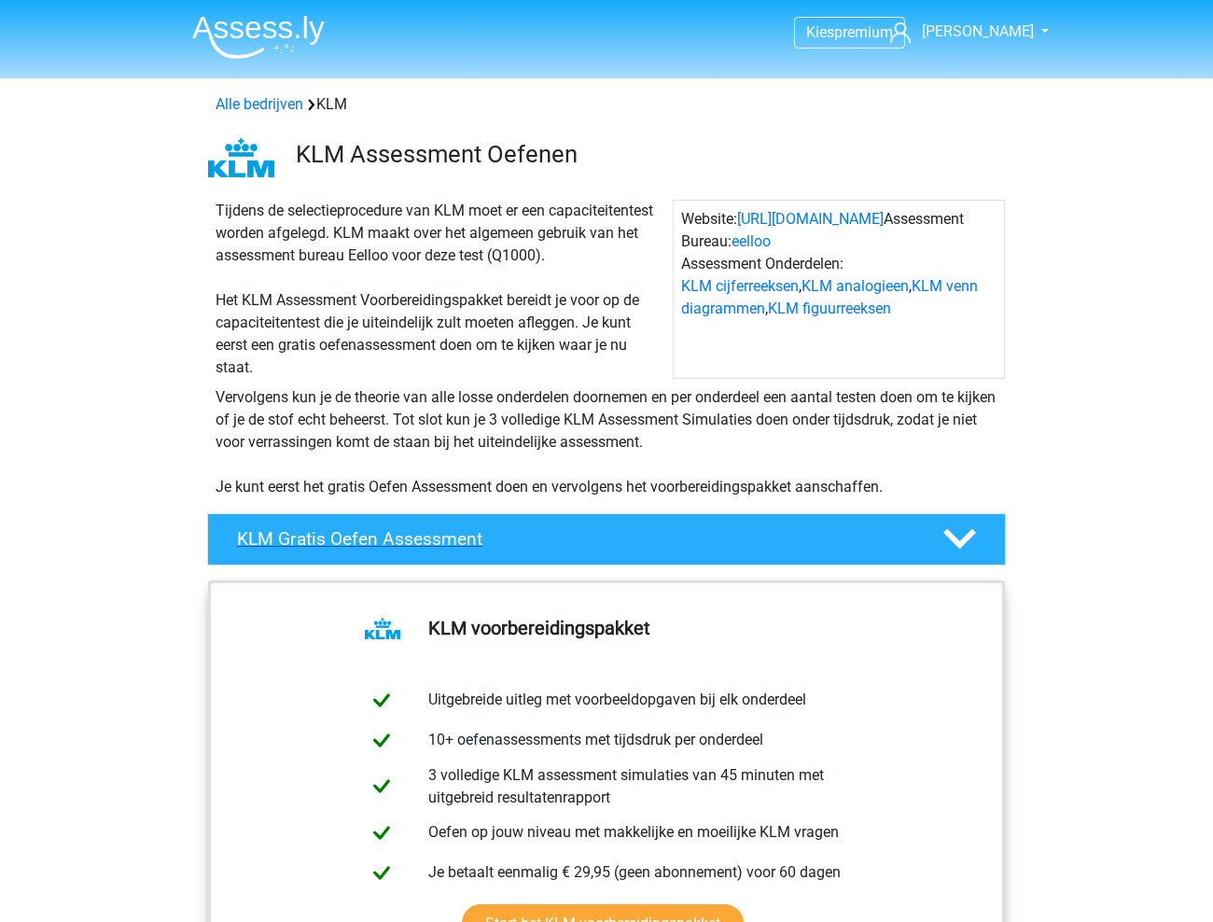
click at [433, 540] on h4 "KLM Gratis Oefen Assessment" at bounding box center [574, 538] width 675 height 21
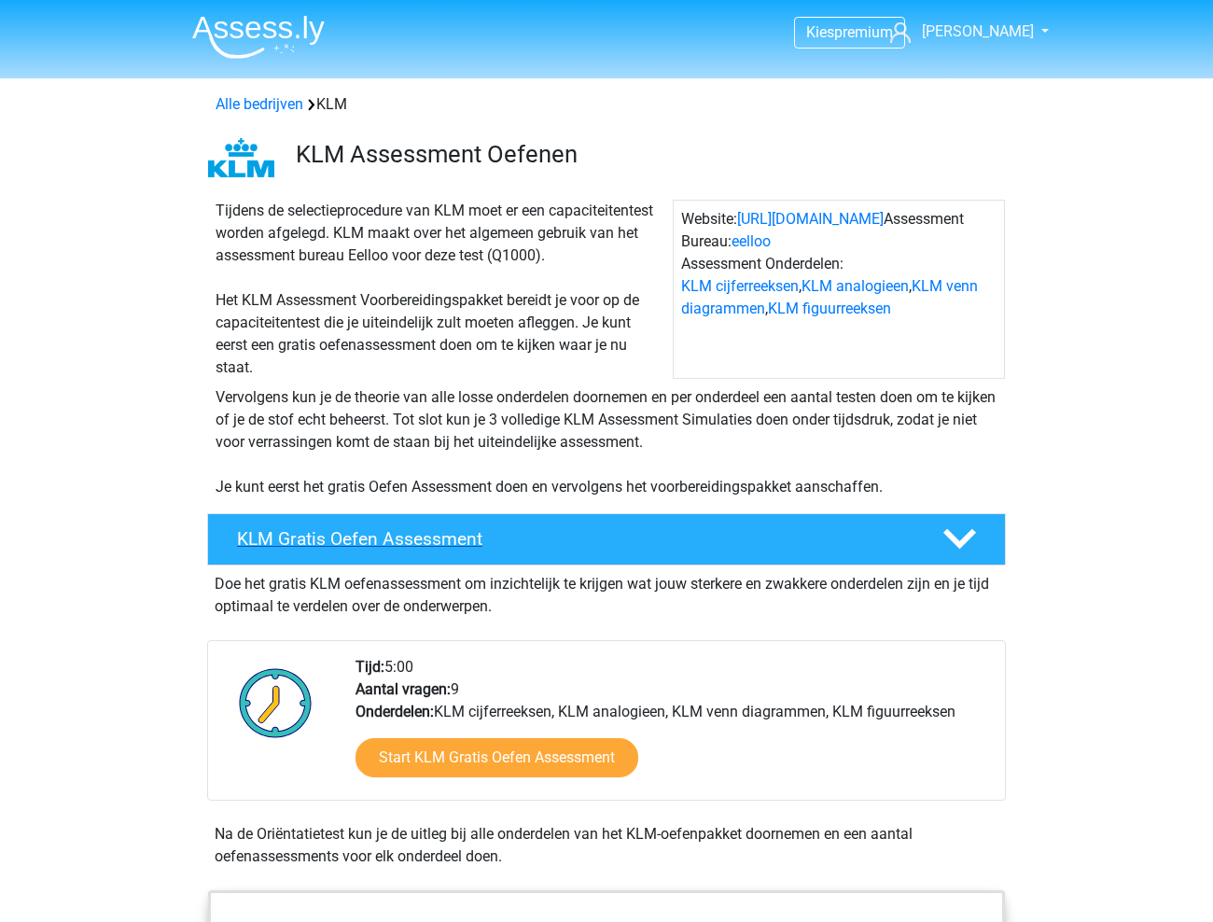
click at [433, 540] on h4 "KLM Gratis Oefen Assessment" at bounding box center [574, 538] width 675 height 21
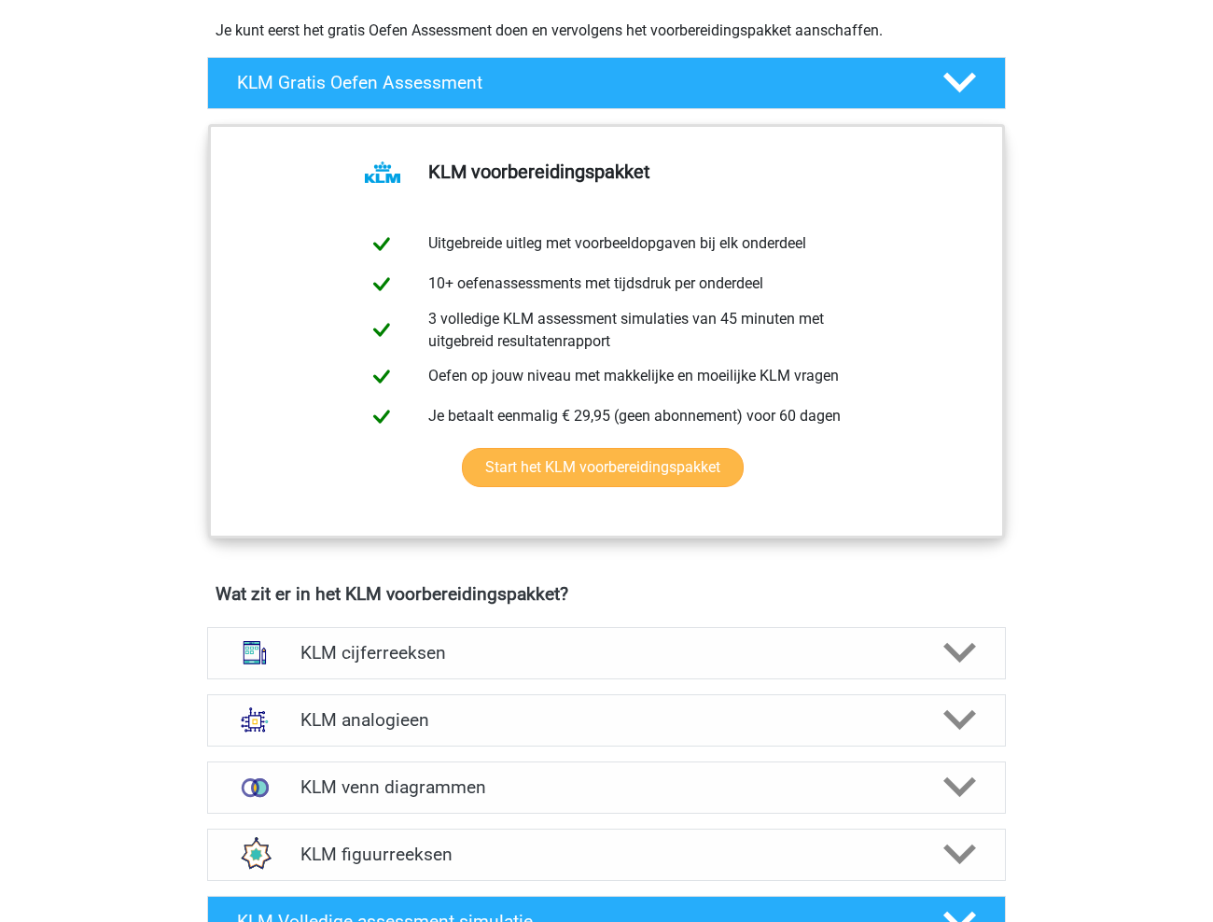
scroll to position [473, 0]
